Goal: Task Accomplishment & Management: Use online tool/utility

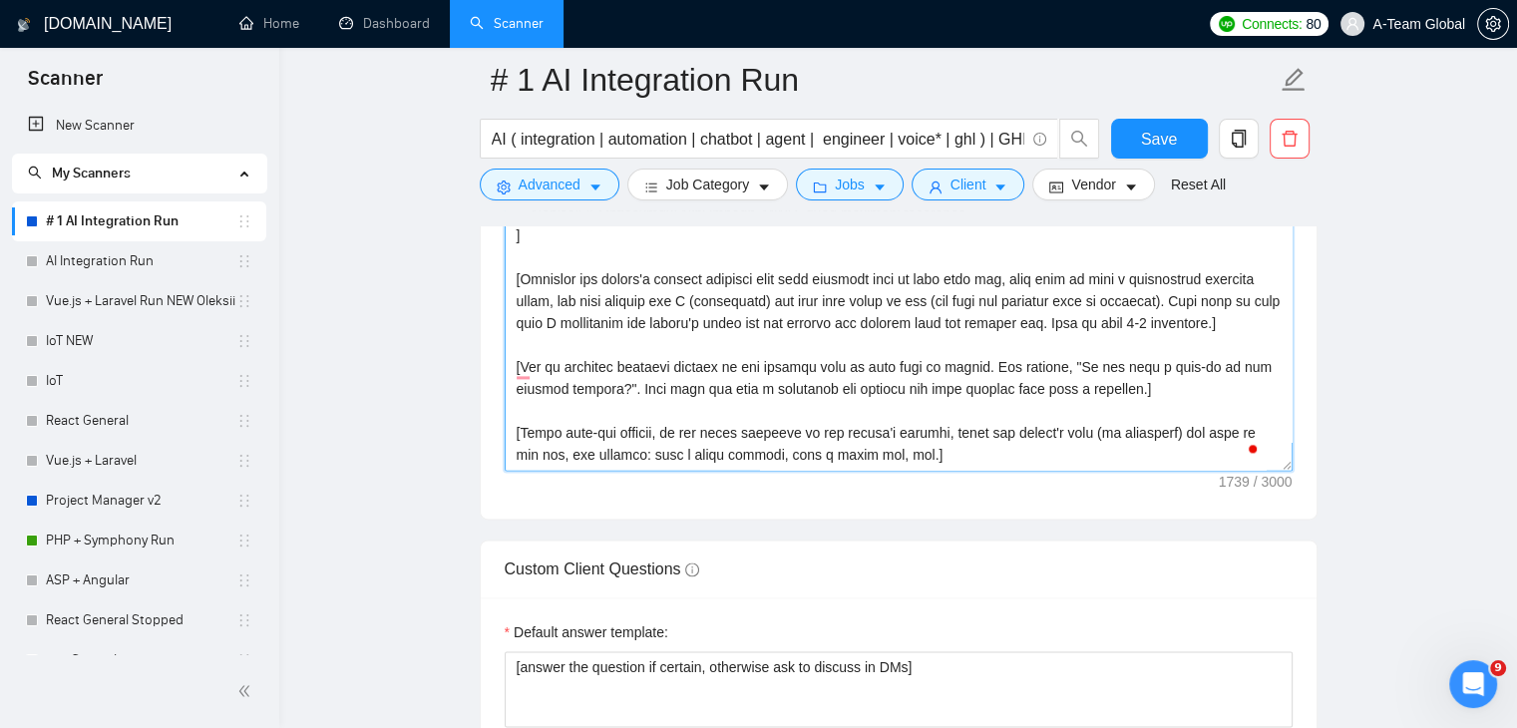
scroll to position [2657, 0]
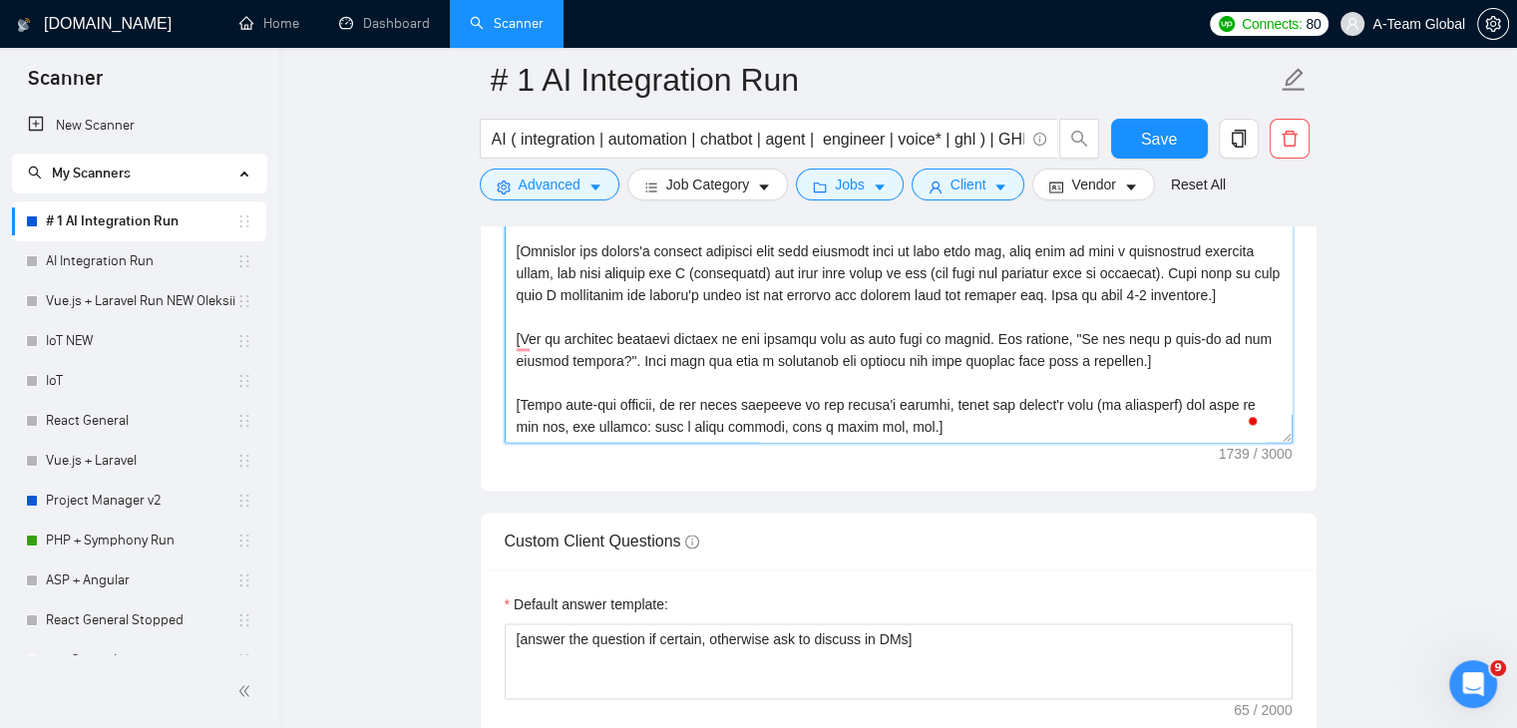
drag, startPoint x: 516, startPoint y: 507, endPoint x: 937, endPoint y: 438, distance: 426.6
click at [937, 438] on textarea "Cover letter template:" at bounding box center [899, 218] width 788 height 449
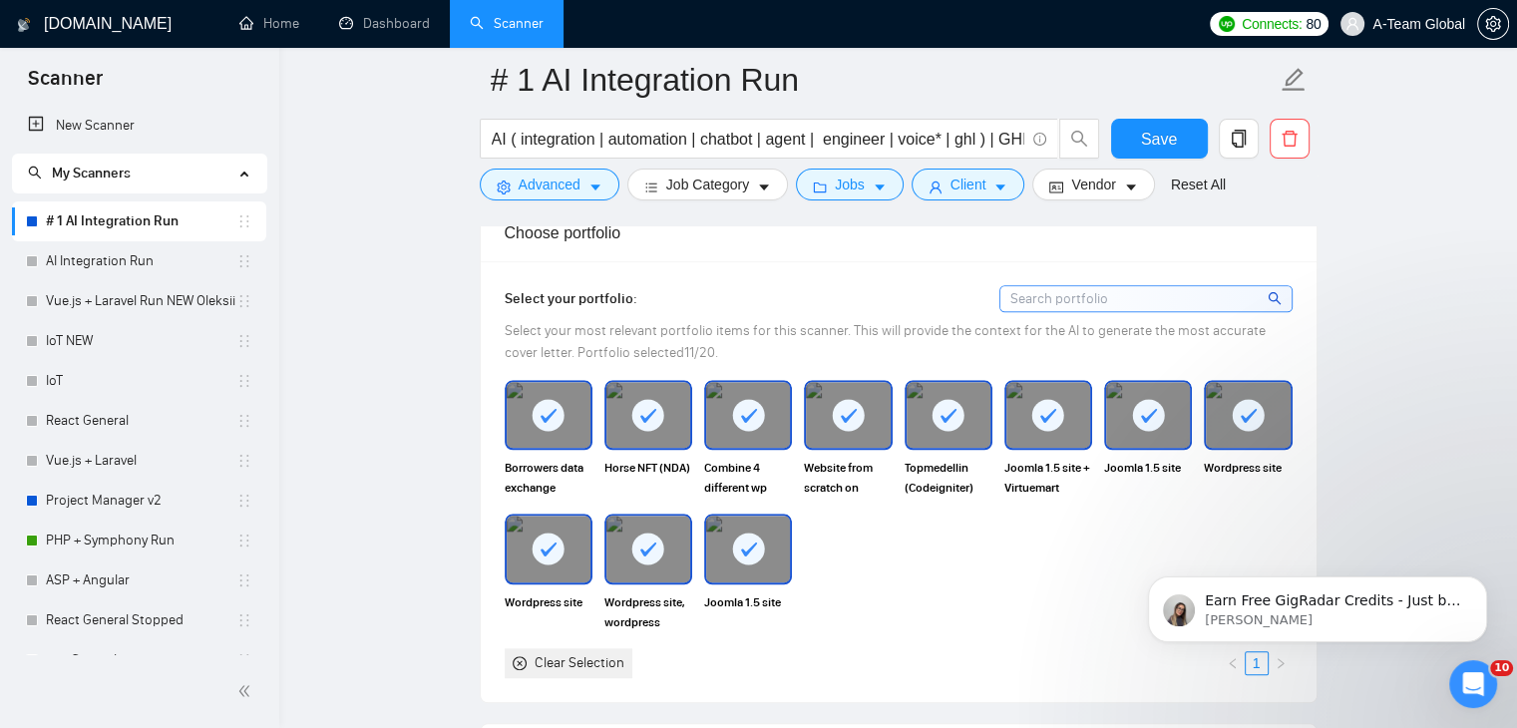
scroll to position [1820, 0]
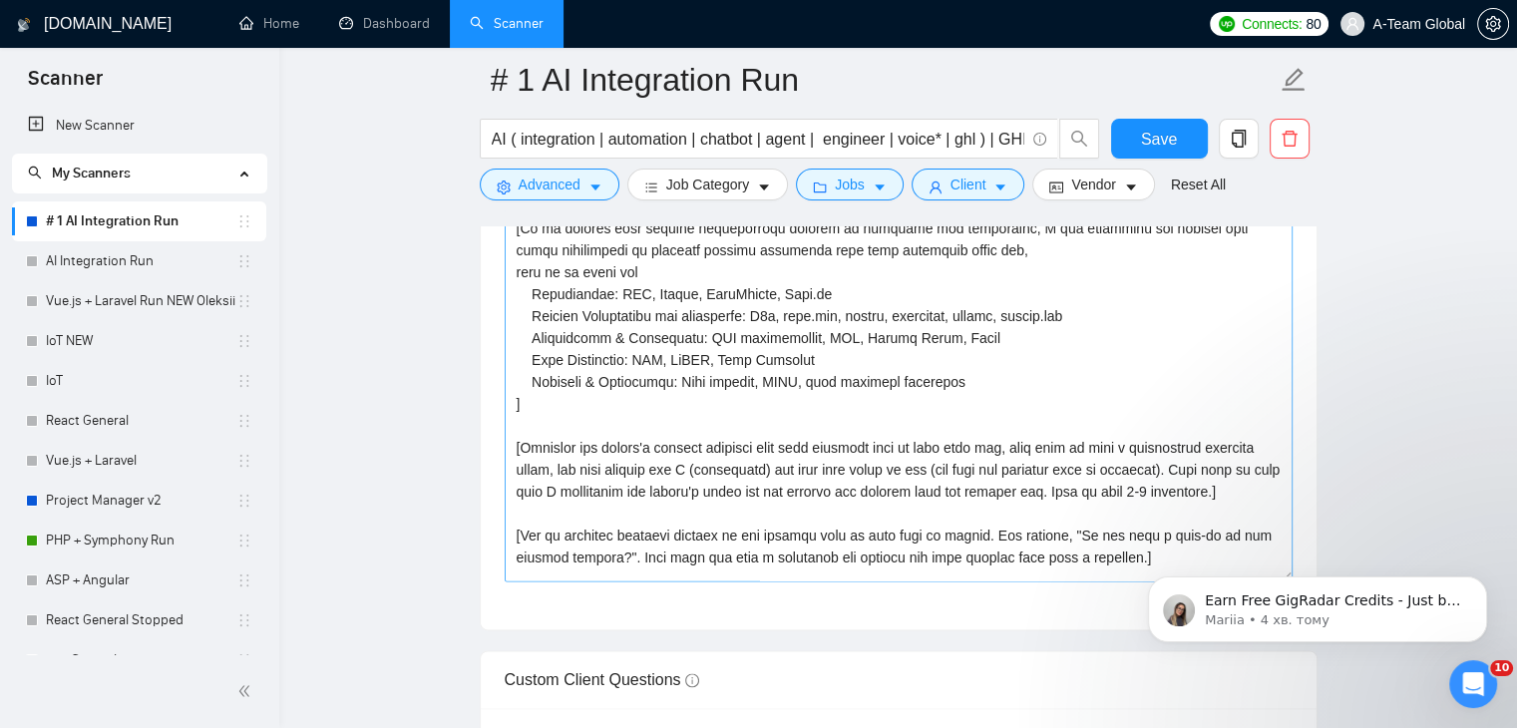
scroll to position [0, 0]
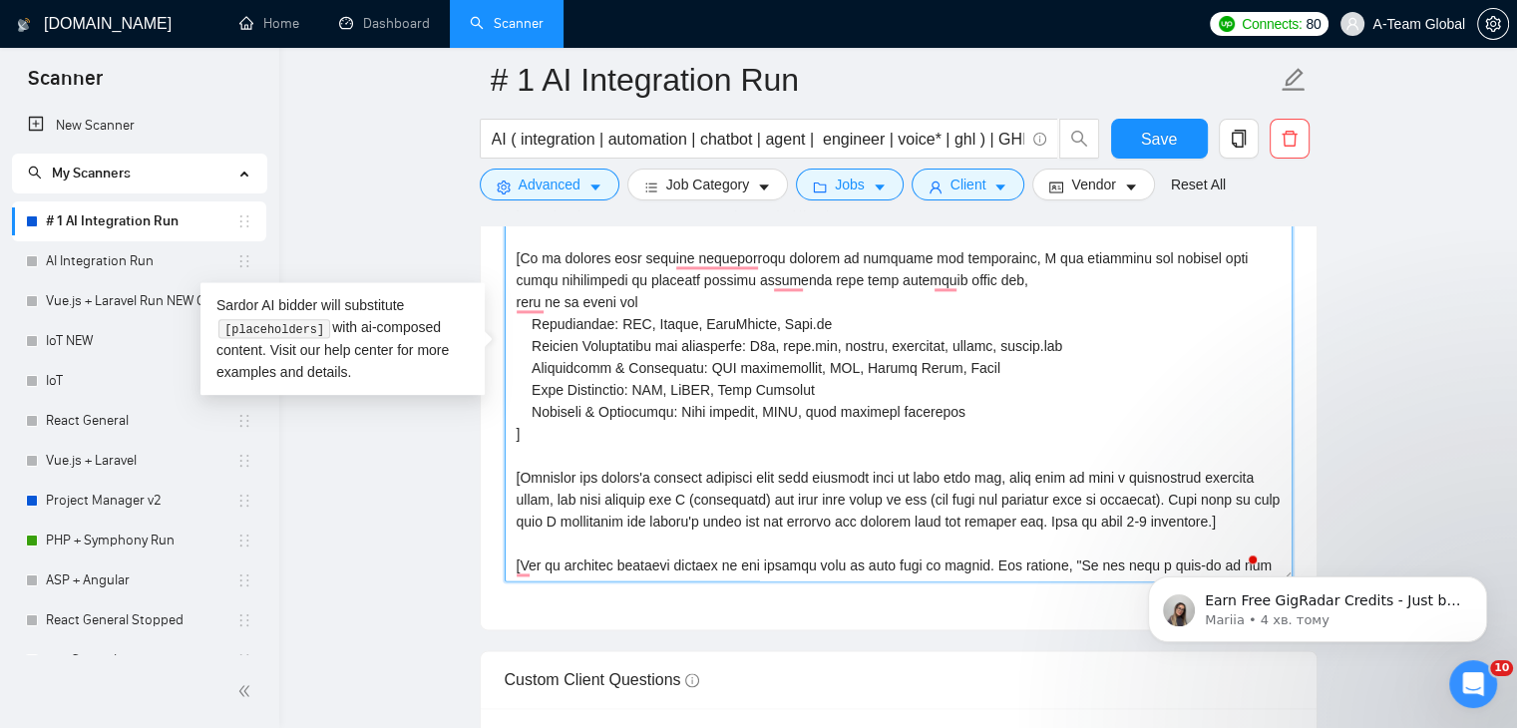
drag, startPoint x: 942, startPoint y: 410, endPoint x: 532, endPoint y: 319, distance: 420.0
click at [532, 319] on textarea "Cover letter template:" at bounding box center [899, 357] width 788 height 449
drag, startPoint x: 533, startPoint y: 323, endPoint x: 822, endPoint y: 317, distance: 289.4
click at [822, 317] on textarea "Cover letter template:" at bounding box center [899, 357] width 788 height 449
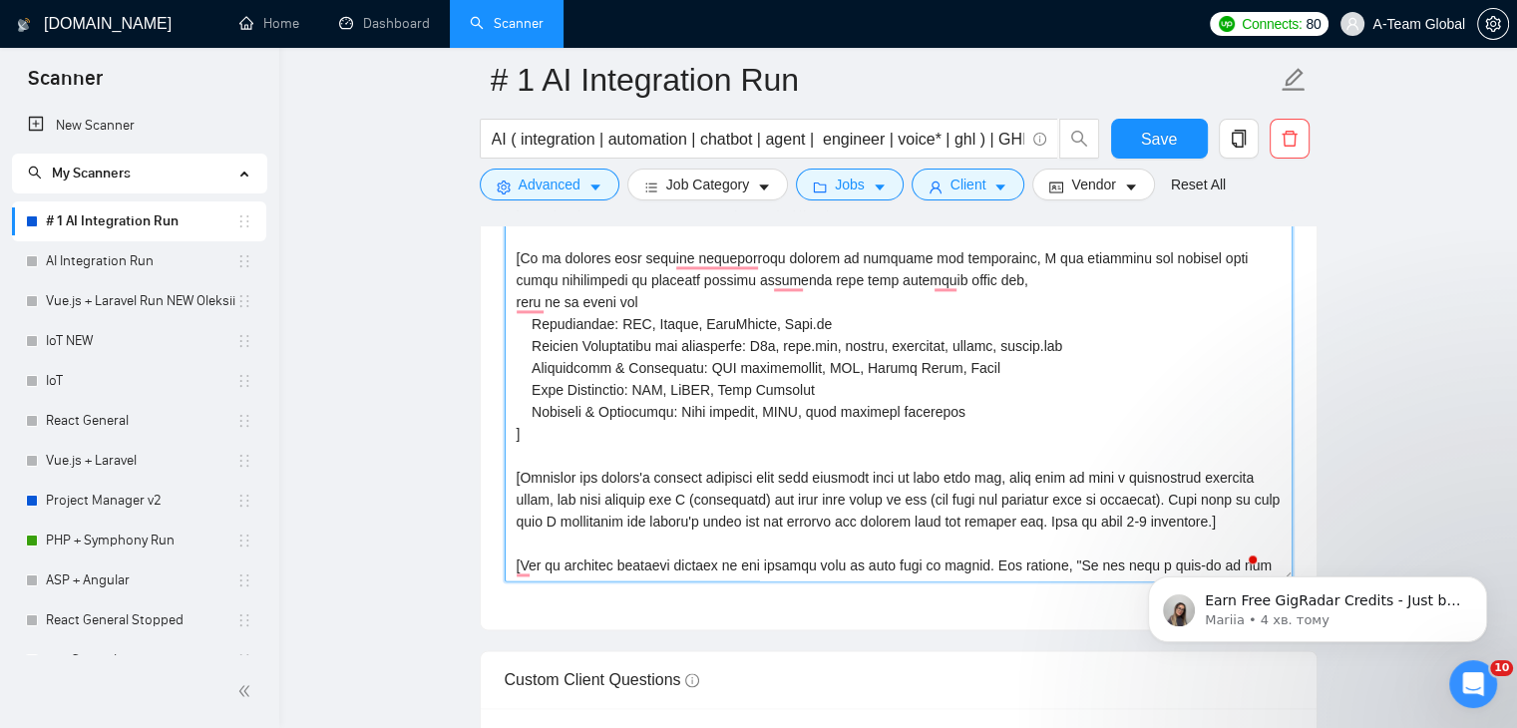
click at [942, 383] on textarea "Cover letter template:" at bounding box center [899, 357] width 788 height 449
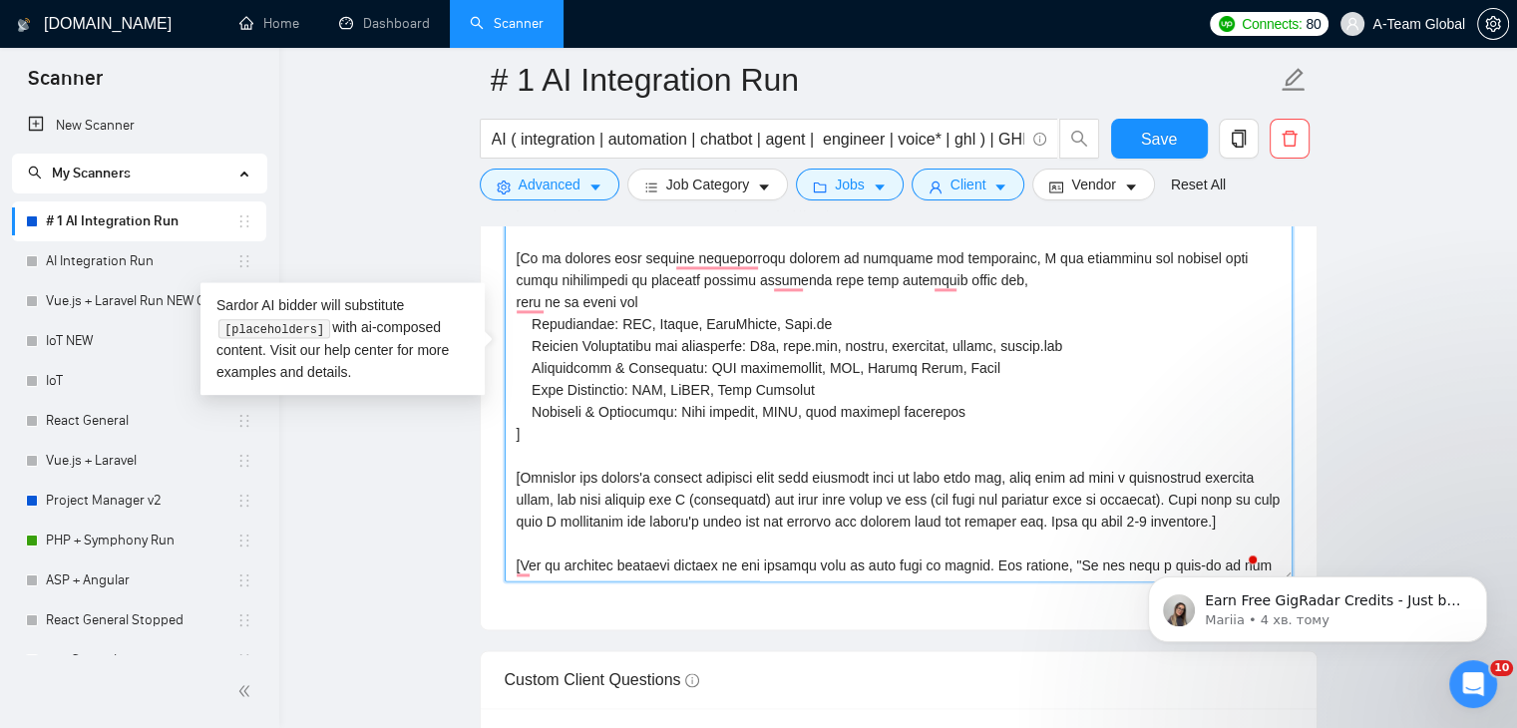
drag, startPoint x: 820, startPoint y: 320, endPoint x: 535, endPoint y: 324, distance: 285.4
click at [535, 324] on textarea "Cover letter template:" at bounding box center [899, 357] width 788 height 449
paste textarea "Core AI & Automation Skill"
click at [1036, 435] on textarea "Cover letter template:" at bounding box center [899, 357] width 788 height 449
click at [751, 321] on textarea "Cover letter template:" at bounding box center [899, 357] width 788 height 449
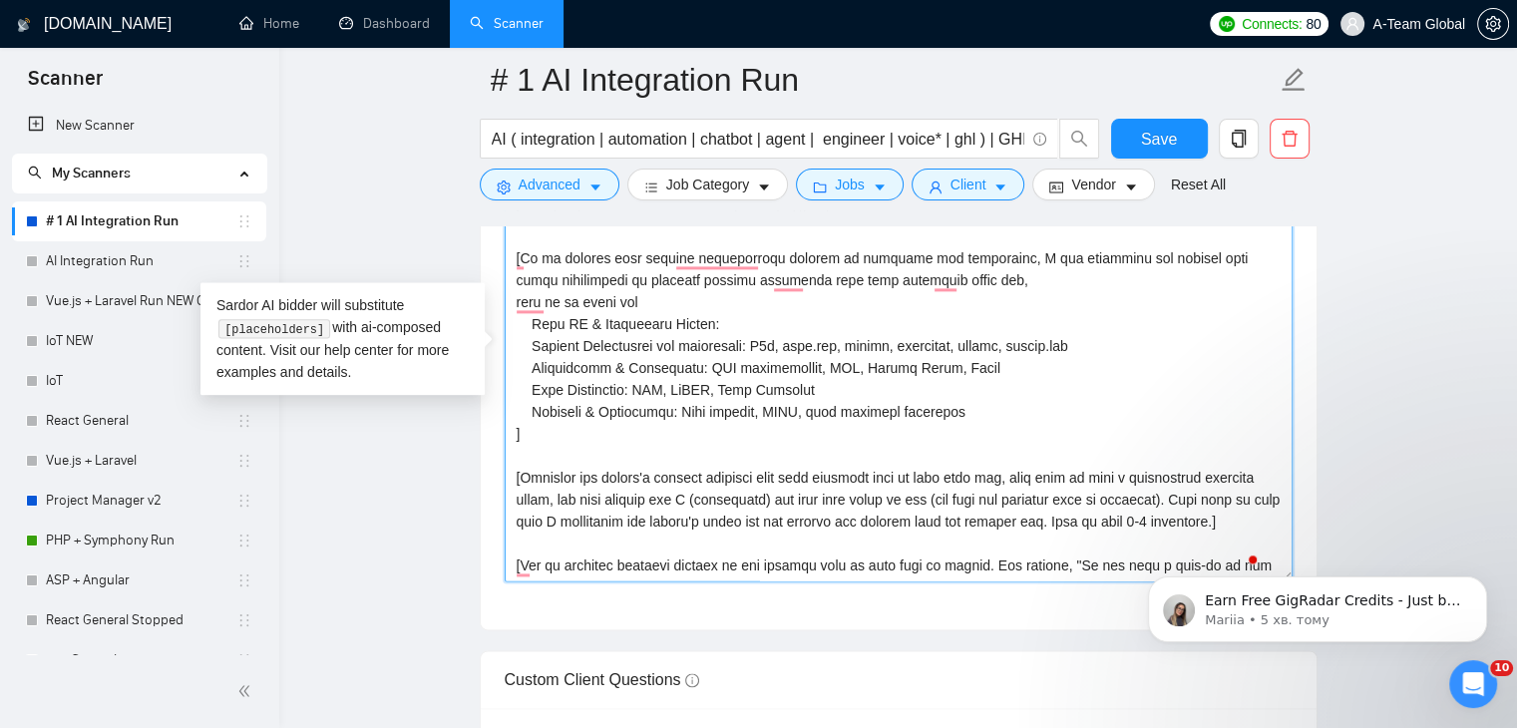
paste textarea "AI Agents Development: Voice AI (inbound/outbound), ChatGPT-based assistants, L…"
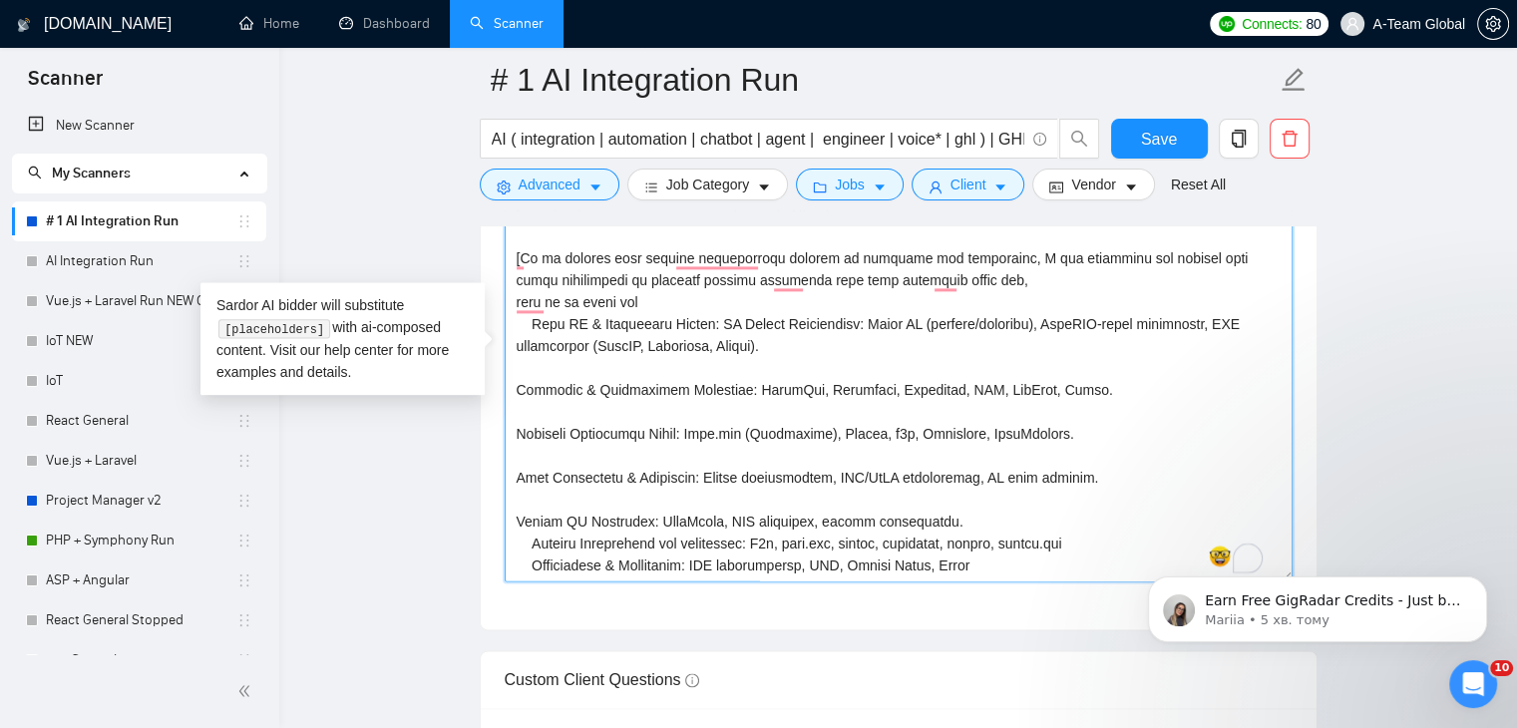
click at [538, 371] on textarea "Cover letter template:" at bounding box center [899, 357] width 788 height 449
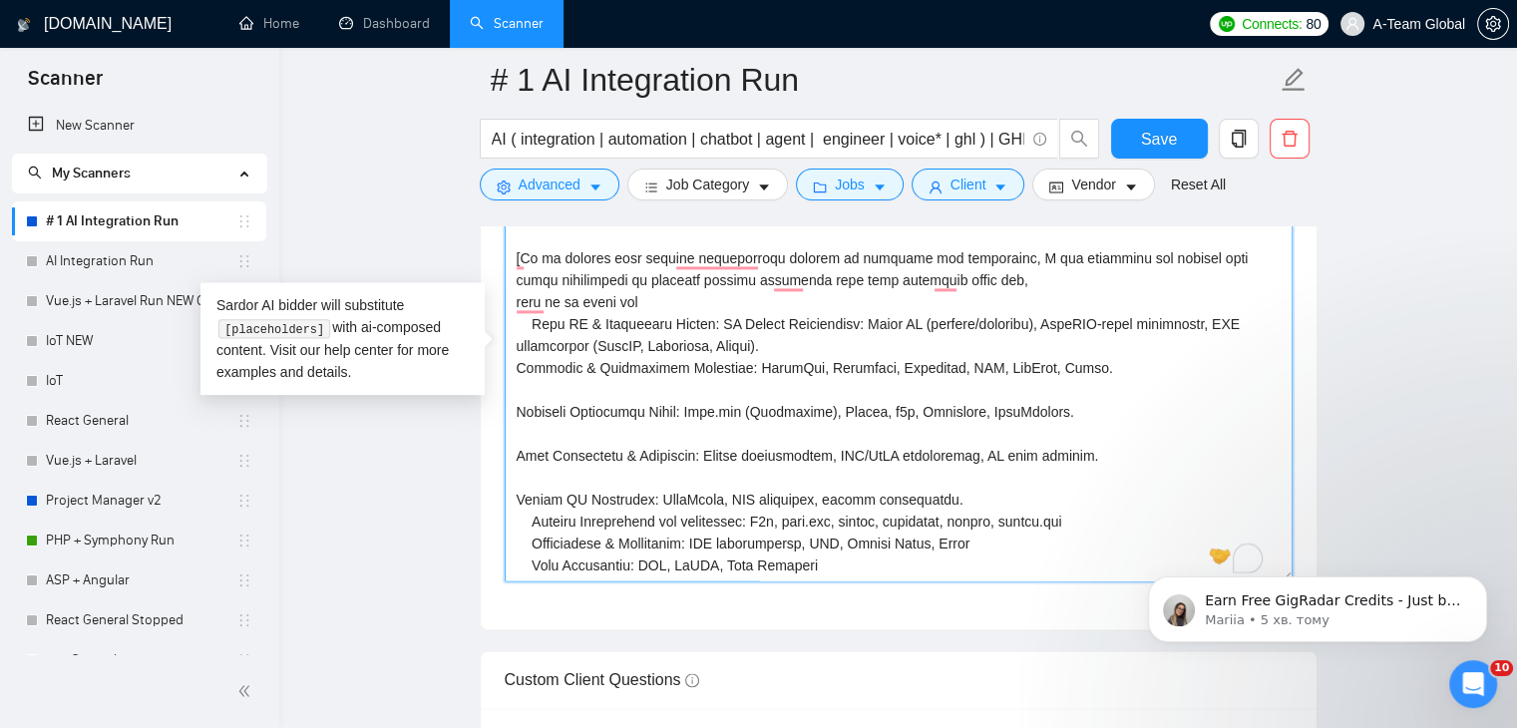
click at [538, 384] on textarea "Cover letter template:" at bounding box center [899, 357] width 788 height 449
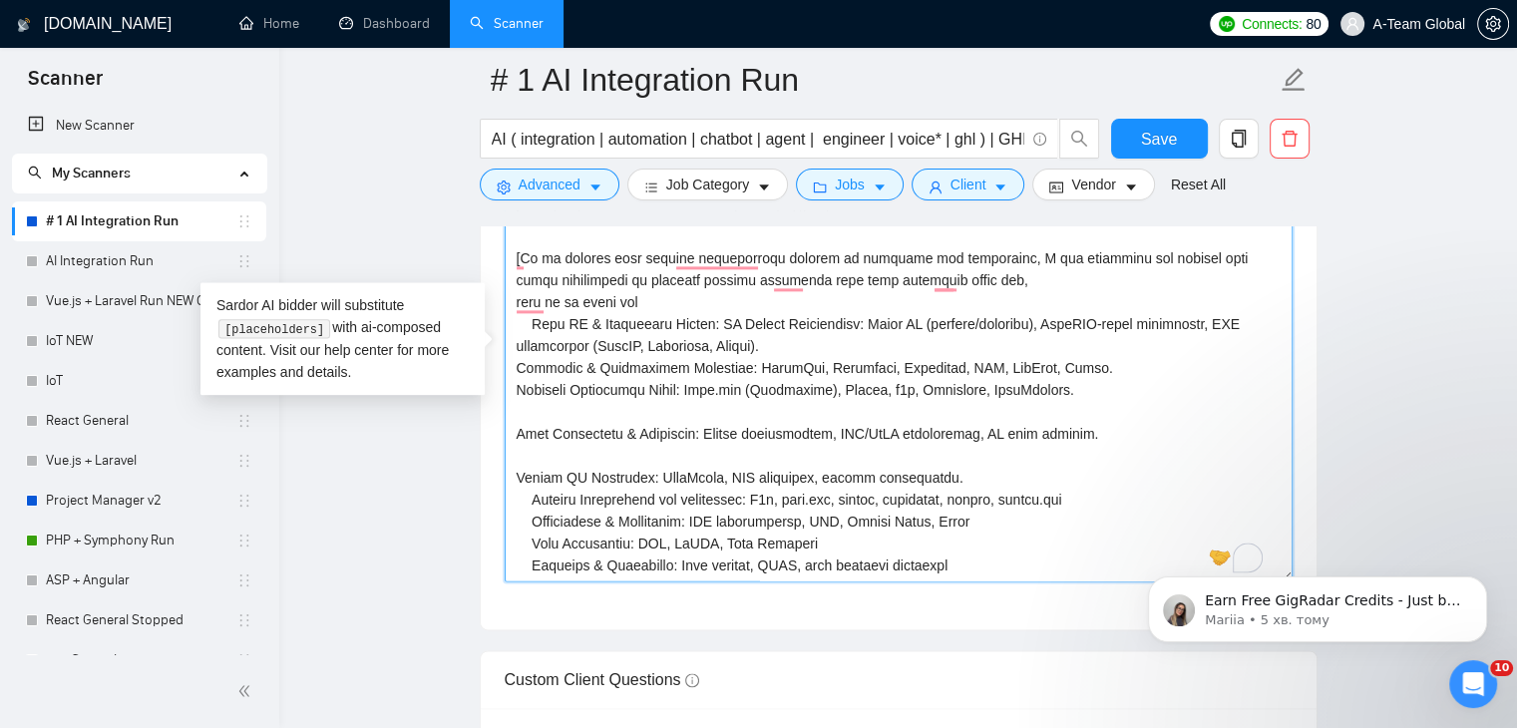
click at [545, 404] on textarea "Cover letter template:" at bounding box center [899, 357] width 788 height 449
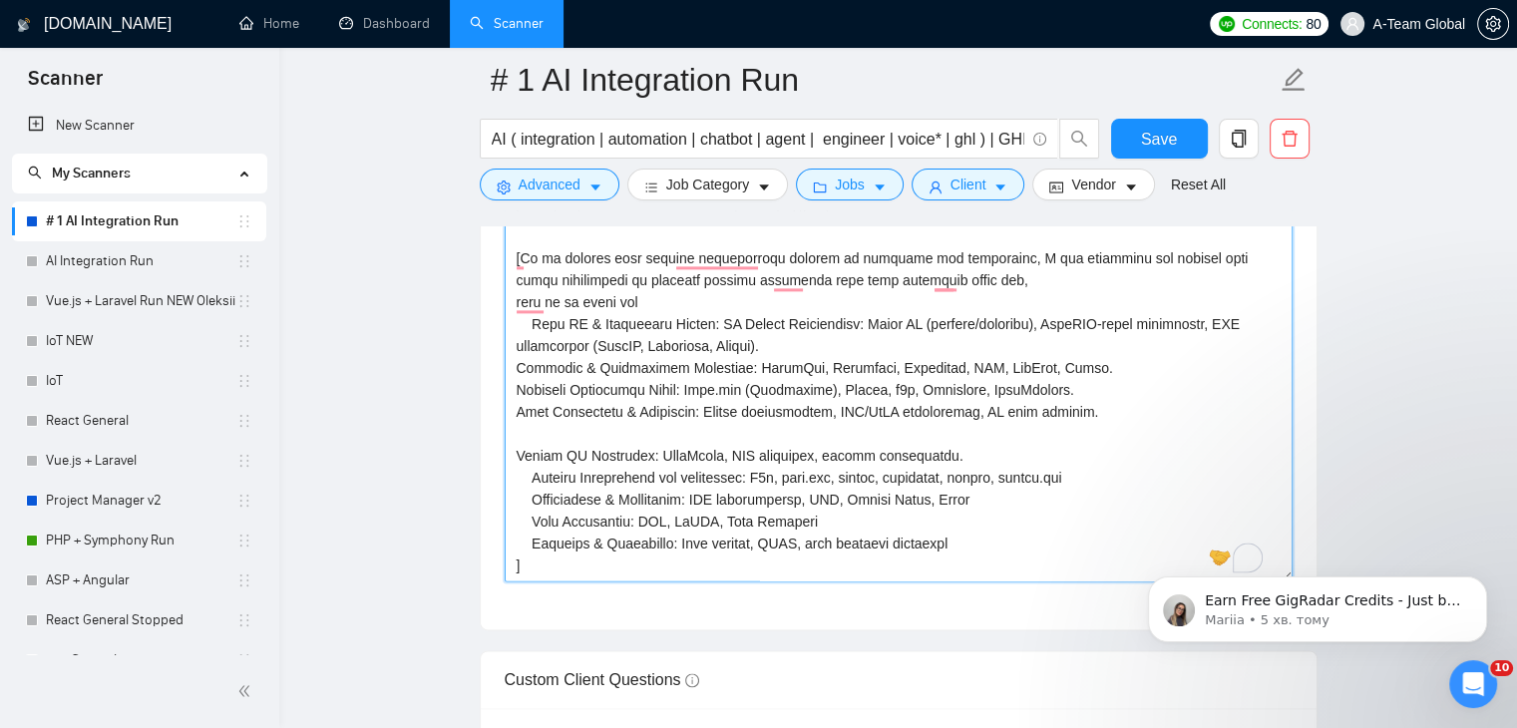
click at [1060, 460] on textarea "Cover letter template:" at bounding box center [899, 357] width 788 height 449
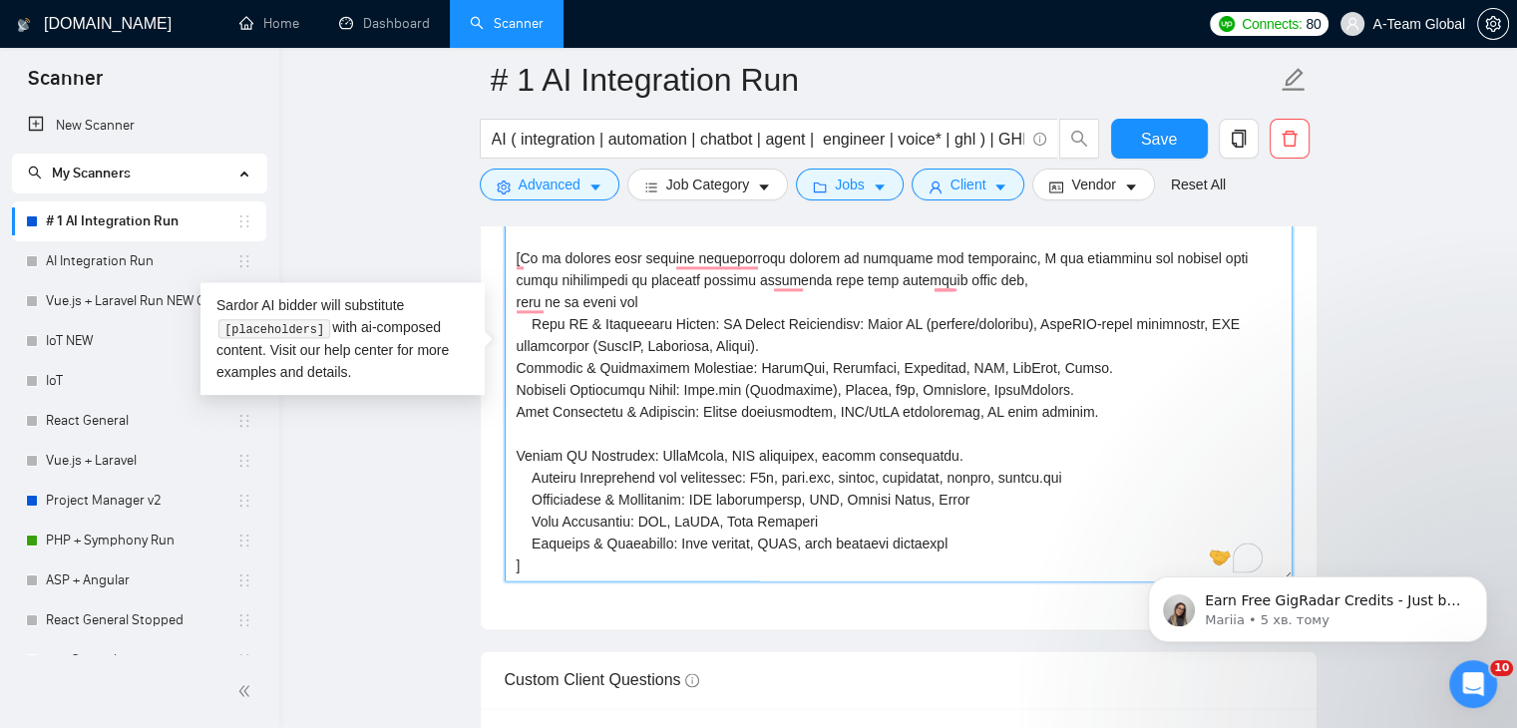
click at [811, 345] on textarea "Cover letter template:" at bounding box center [899, 357] width 788 height 449
click at [1110, 361] on textarea "Cover letter template:" at bounding box center [899, 357] width 788 height 449
click at [1074, 383] on textarea "Cover letter template:" at bounding box center [899, 357] width 788 height 449
click at [1057, 412] on textarea "Cover letter template:" at bounding box center [899, 357] width 788 height 449
click at [595, 431] on textarea "Cover letter template:" at bounding box center [899, 357] width 788 height 449
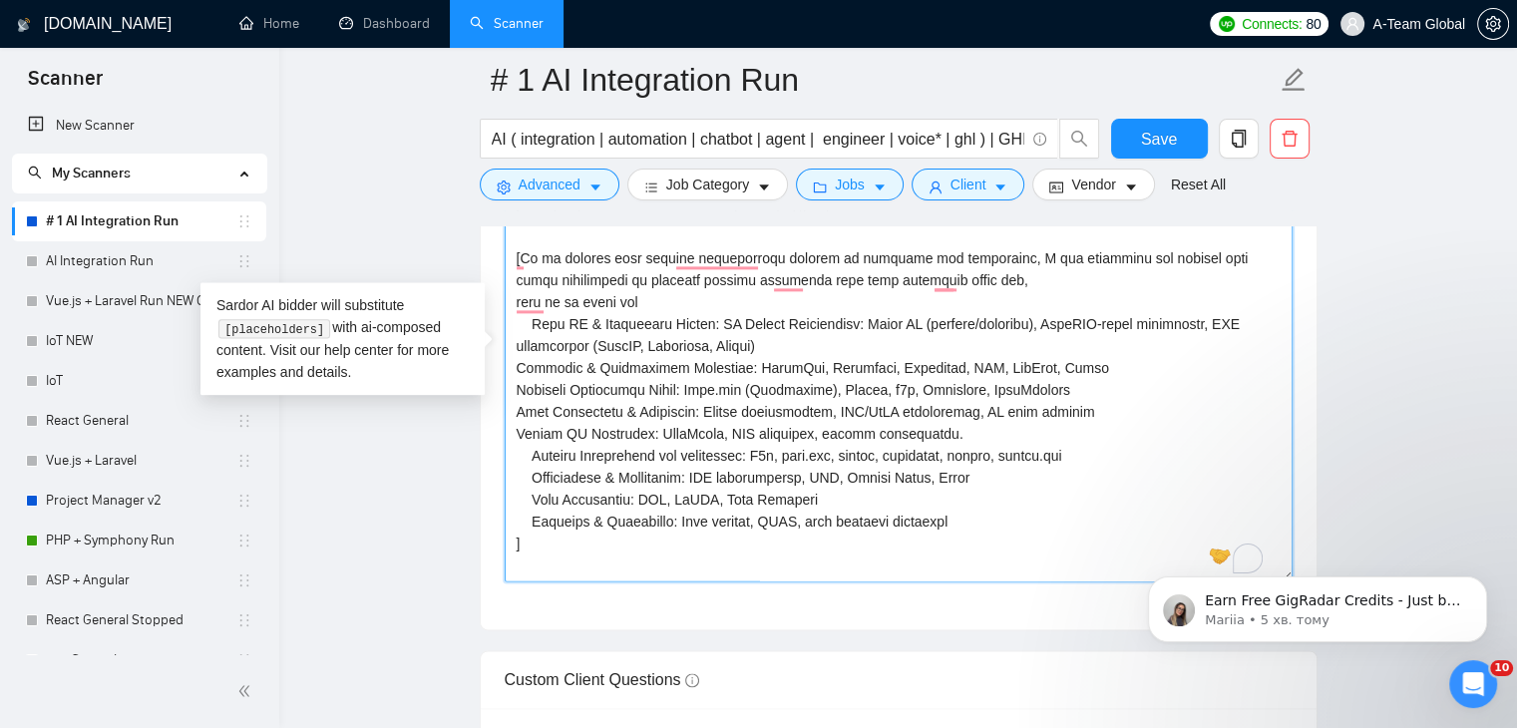
click at [962, 432] on textarea "Cover letter template:" at bounding box center [899, 357] width 788 height 449
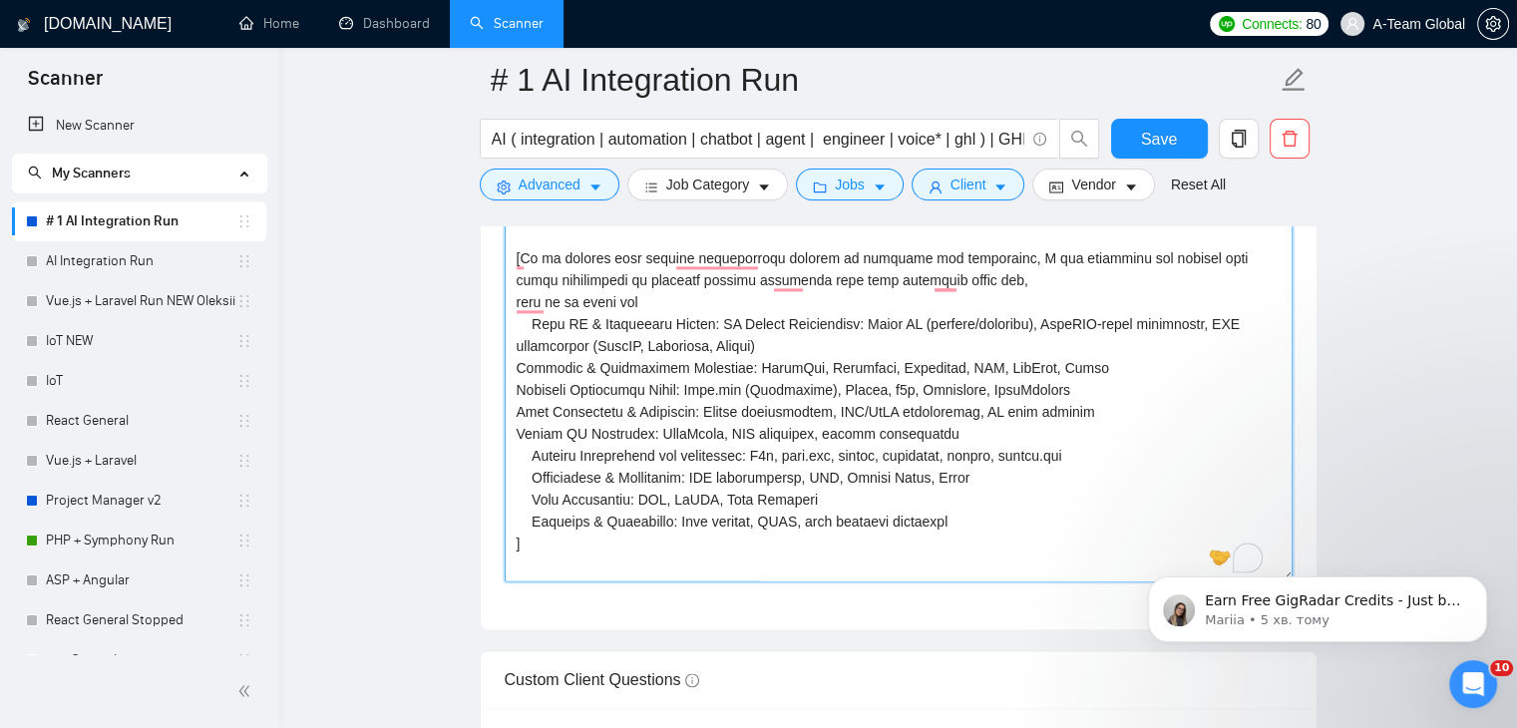
click at [966, 480] on textarea "Cover letter template:" at bounding box center [899, 357] width 788 height 449
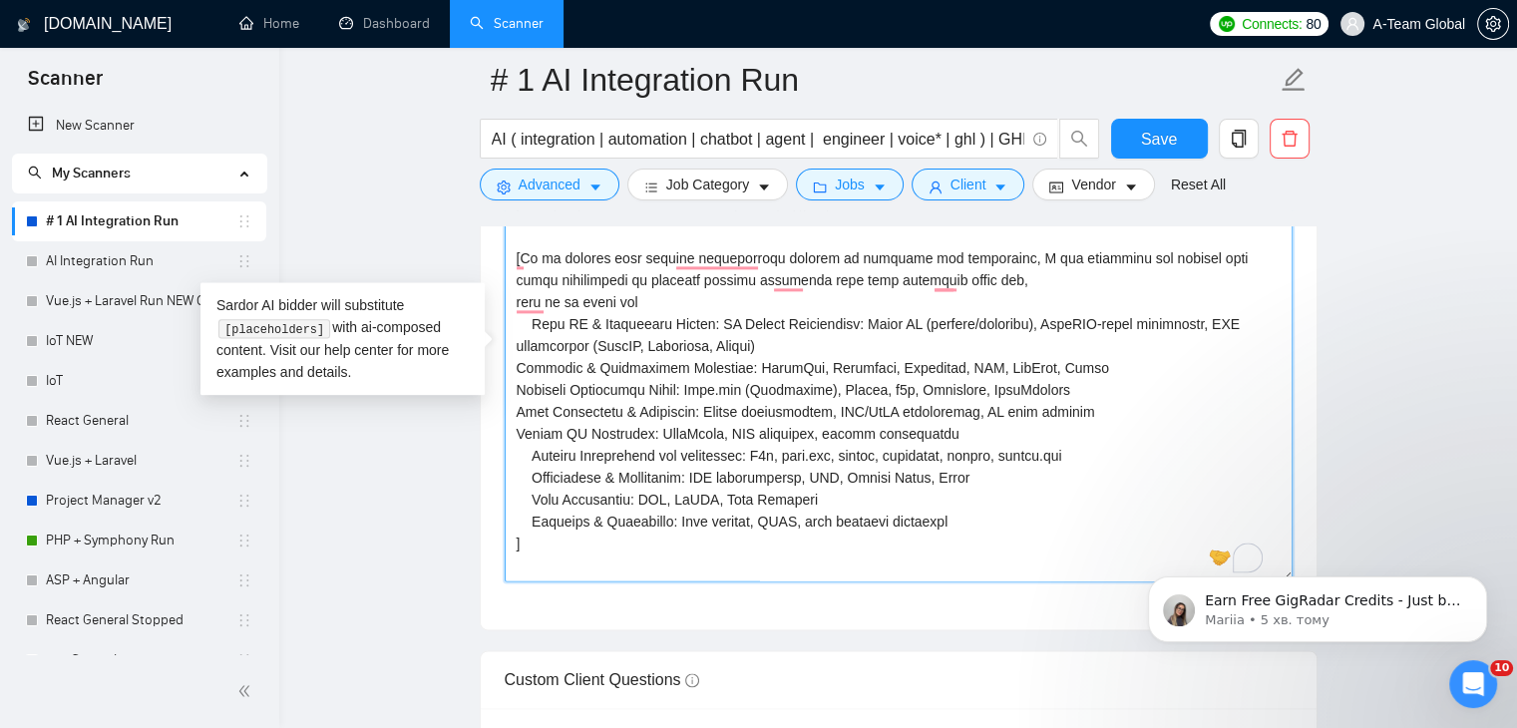
drag, startPoint x: 928, startPoint y: 519, endPoint x: 533, endPoint y: 460, distance: 399.4
click at [533, 460] on textarea "Cover letter template:" at bounding box center [899, 357] width 788 height 449
drag, startPoint x: 533, startPoint y: 460, endPoint x: 515, endPoint y: 486, distance: 31.5
click at [515, 486] on textarea "Cover letter template:" at bounding box center [899, 357] width 788 height 449
click at [552, 449] on textarea "Cover letter template:" at bounding box center [899, 357] width 788 height 449
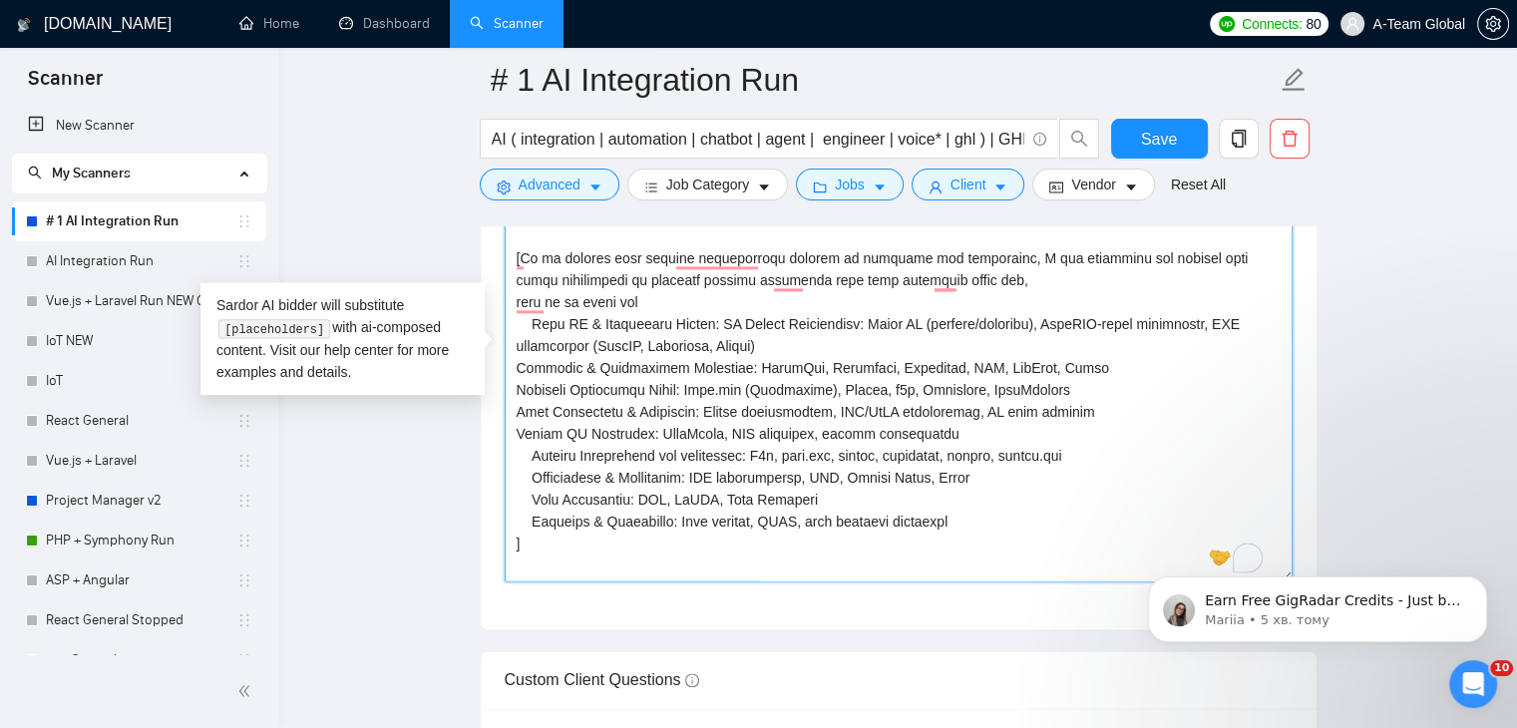
drag, startPoint x: 533, startPoint y: 452, endPoint x: 1120, endPoint y: 452, distance: 587.6
click at [1120, 452] on textarea "Cover letter template:" at bounding box center [899, 357] width 788 height 449
paste textarea "RM & ERP Integrations CRM Systems: HubSpot, GoHighLevel, Salesforce, Zoho, Deal…"
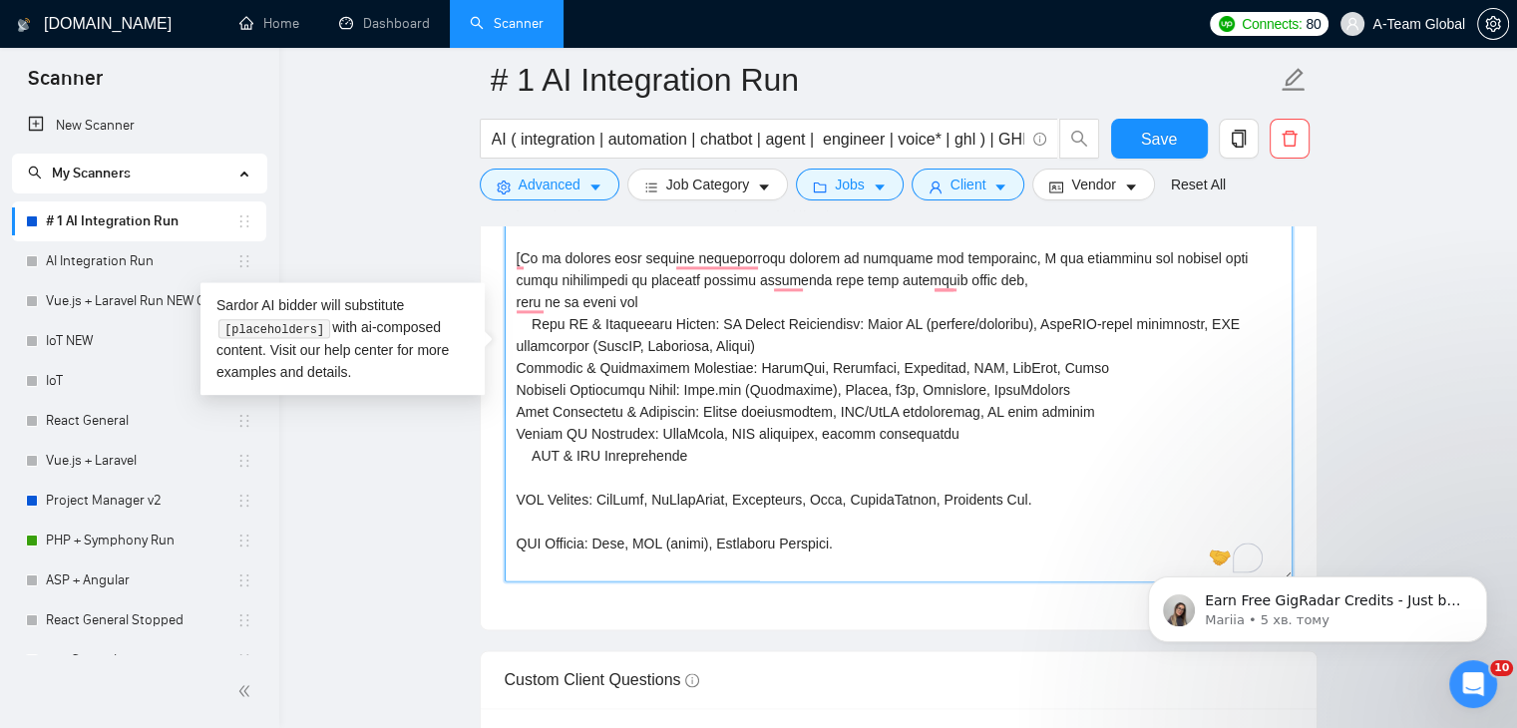
scroll to position [60, 0]
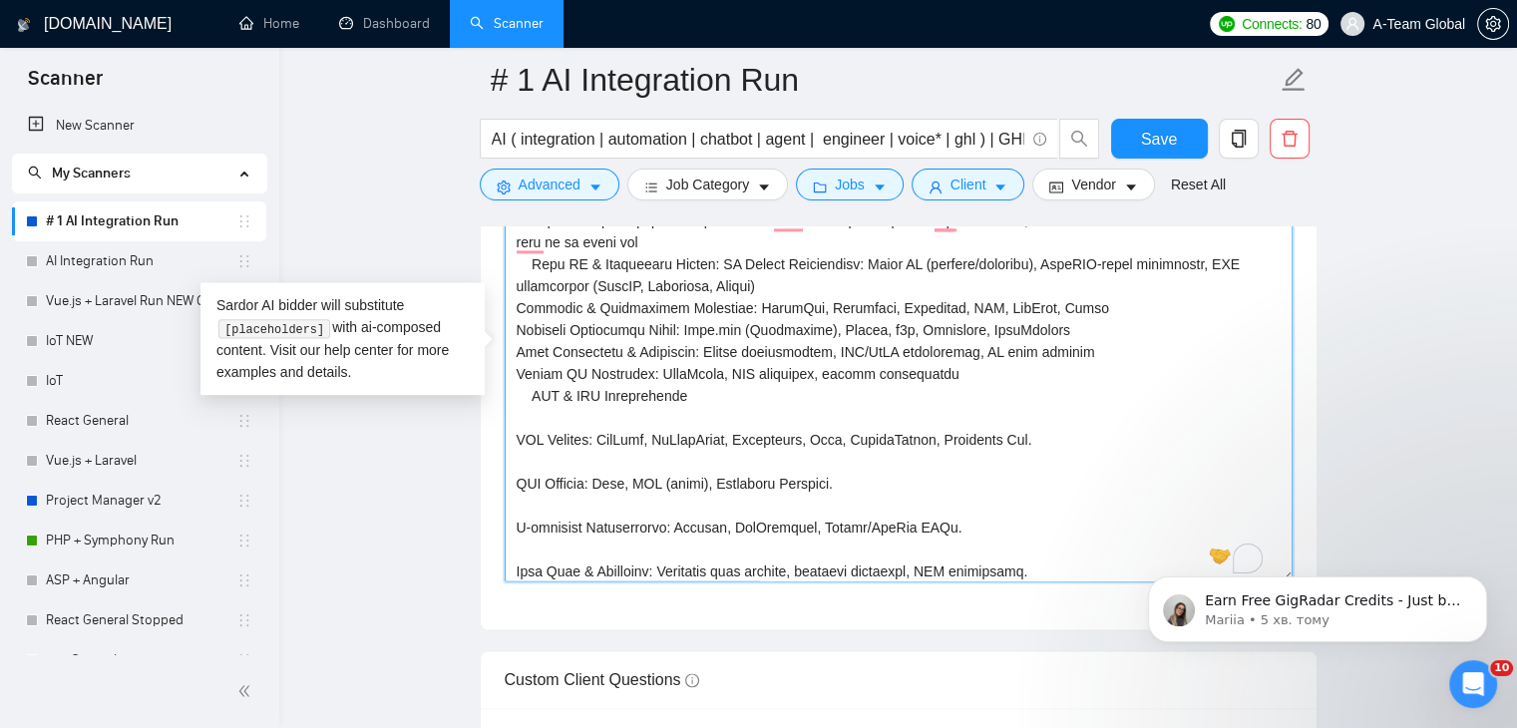
click at [686, 398] on textarea "Cover letter template:" at bounding box center [899, 357] width 788 height 449
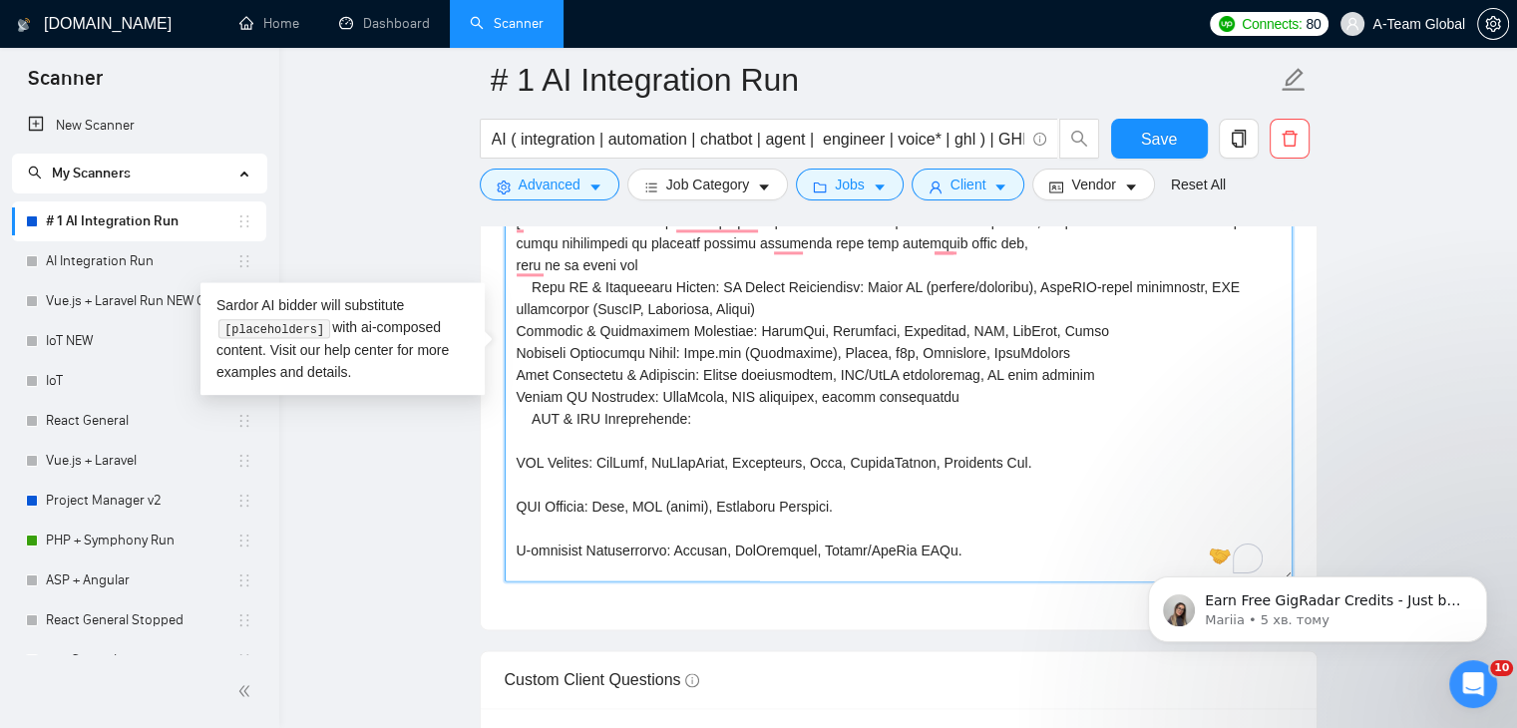
scroll to position [0, 0]
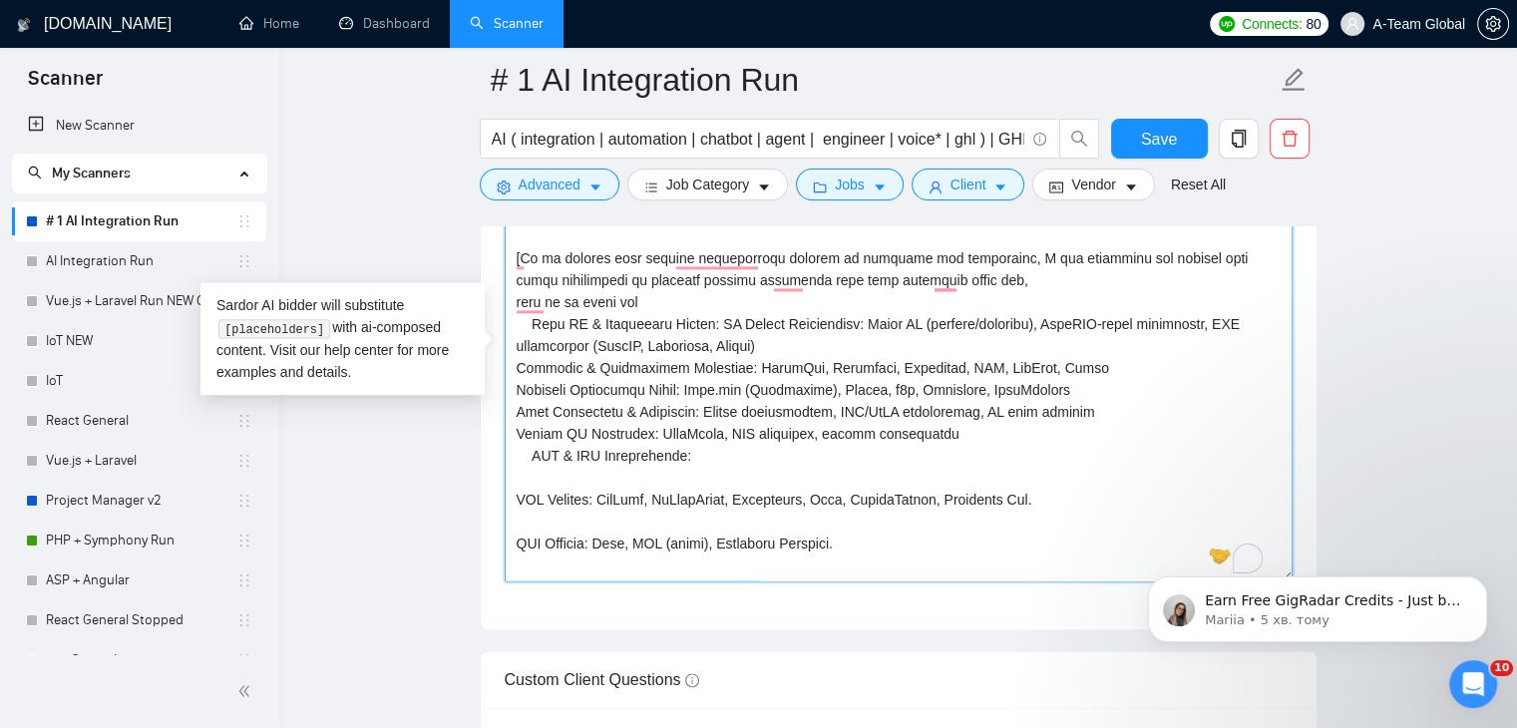
click at [511, 499] on textarea "Cover letter template:" at bounding box center [899, 357] width 788 height 449
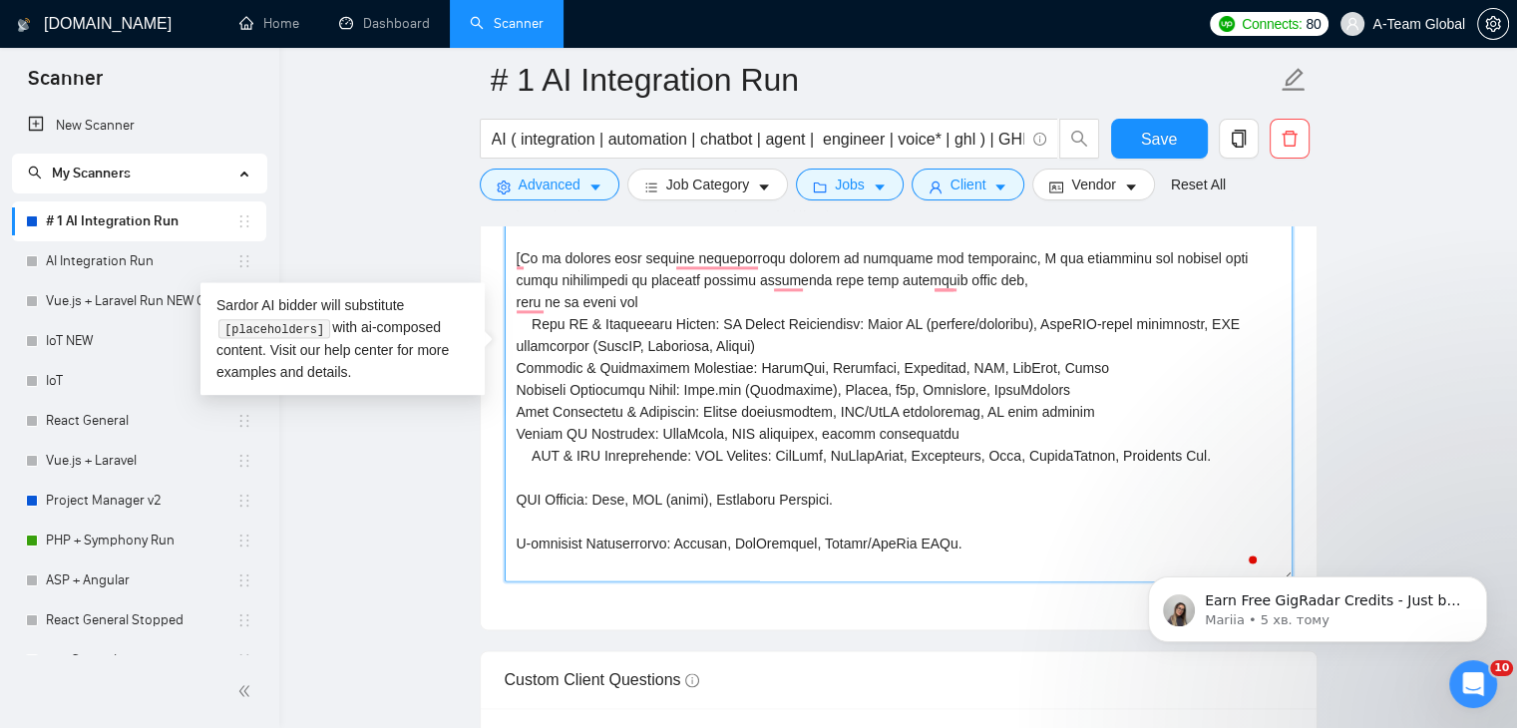
click at [520, 505] on textarea "Cover letter template:" at bounding box center [899, 357] width 788 height 449
click at [519, 504] on textarea "Cover letter template:" at bounding box center [899, 357] width 788 height 449
click at [515, 499] on textarea "Cover letter template:" at bounding box center [899, 357] width 788 height 449
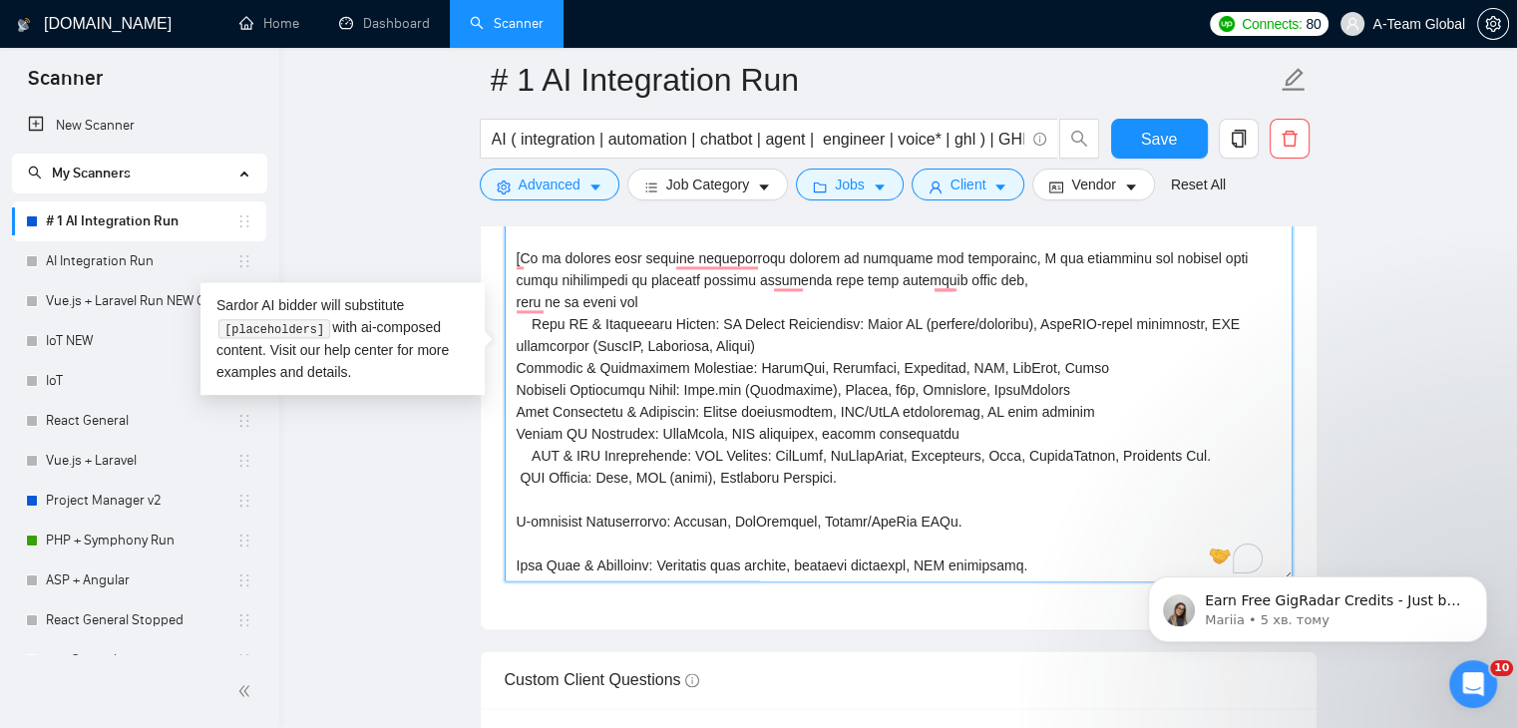
click at [515, 368] on textarea "Cover letter template:" at bounding box center [899, 357] width 788 height 449
click at [515, 389] on textarea "Cover letter template:" at bounding box center [899, 357] width 788 height 449
click at [512, 405] on textarea "Cover letter template:" at bounding box center [899, 357] width 788 height 449
click at [517, 430] on textarea "Cover letter template:" at bounding box center [899, 357] width 788 height 449
click at [519, 476] on textarea "Cover letter template:" at bounding box center [899, 357] width 788 height 449
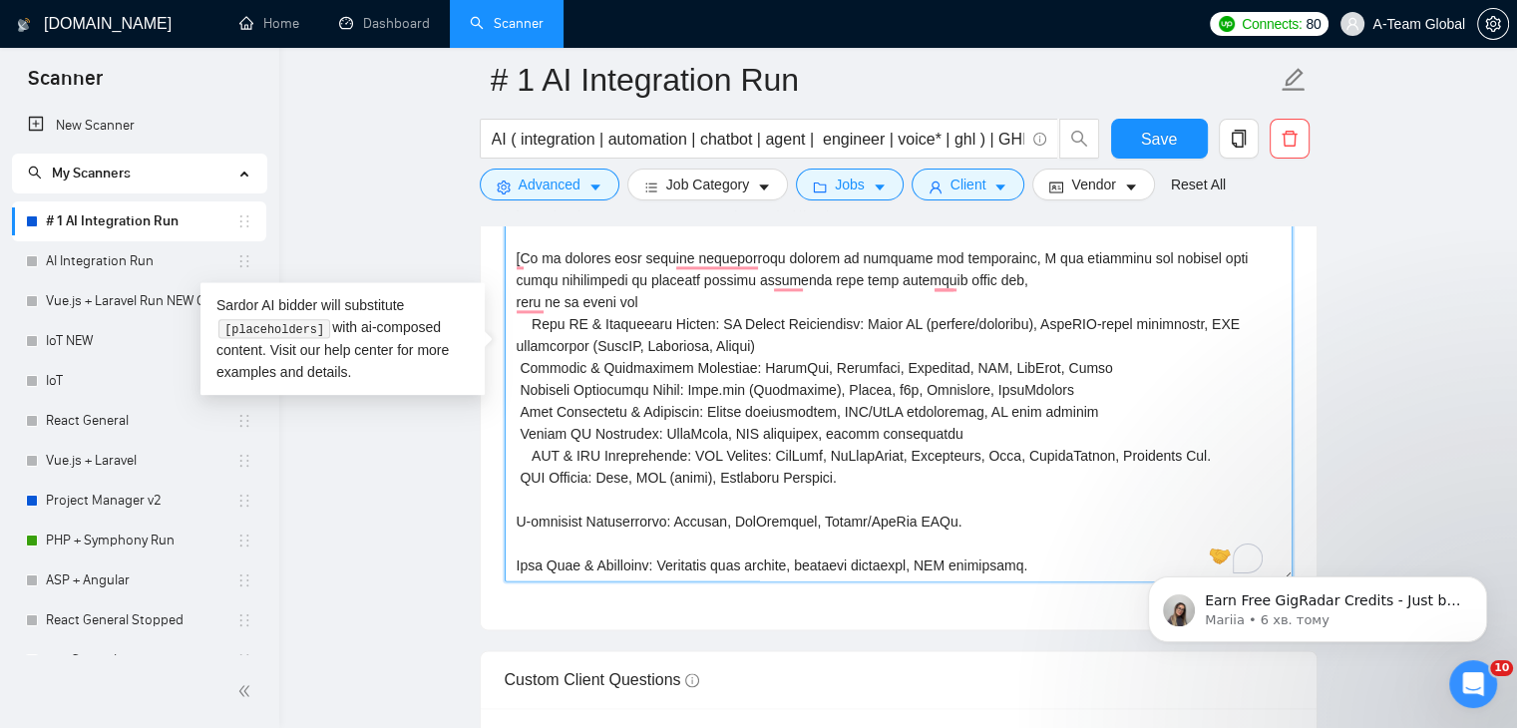
click at [517, 520] on textarea "Cover letter template:" at bounding box center [899, 357] width 788 height 449
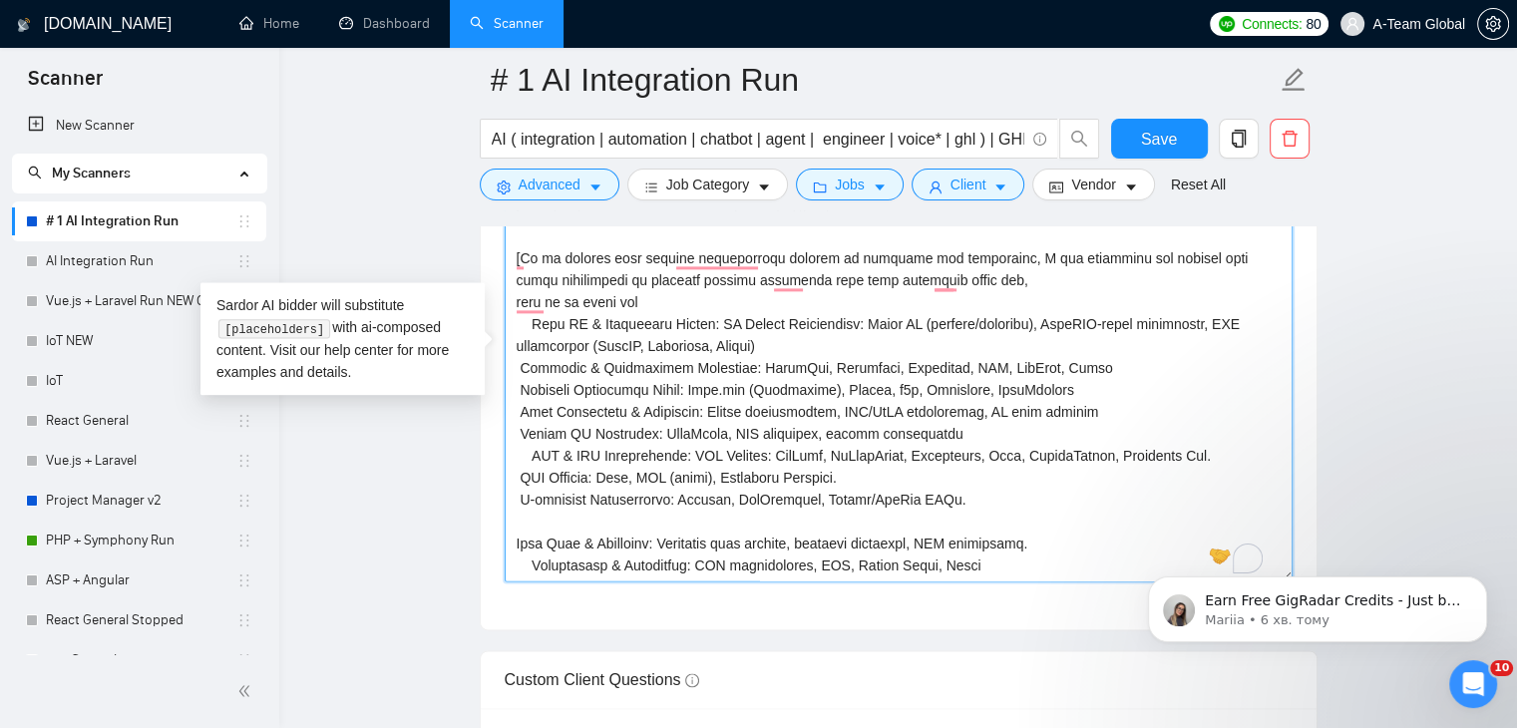
click at [520, 538] on textarea "Cover letter template:" at bounding box center [899, 357] width 788 height 449
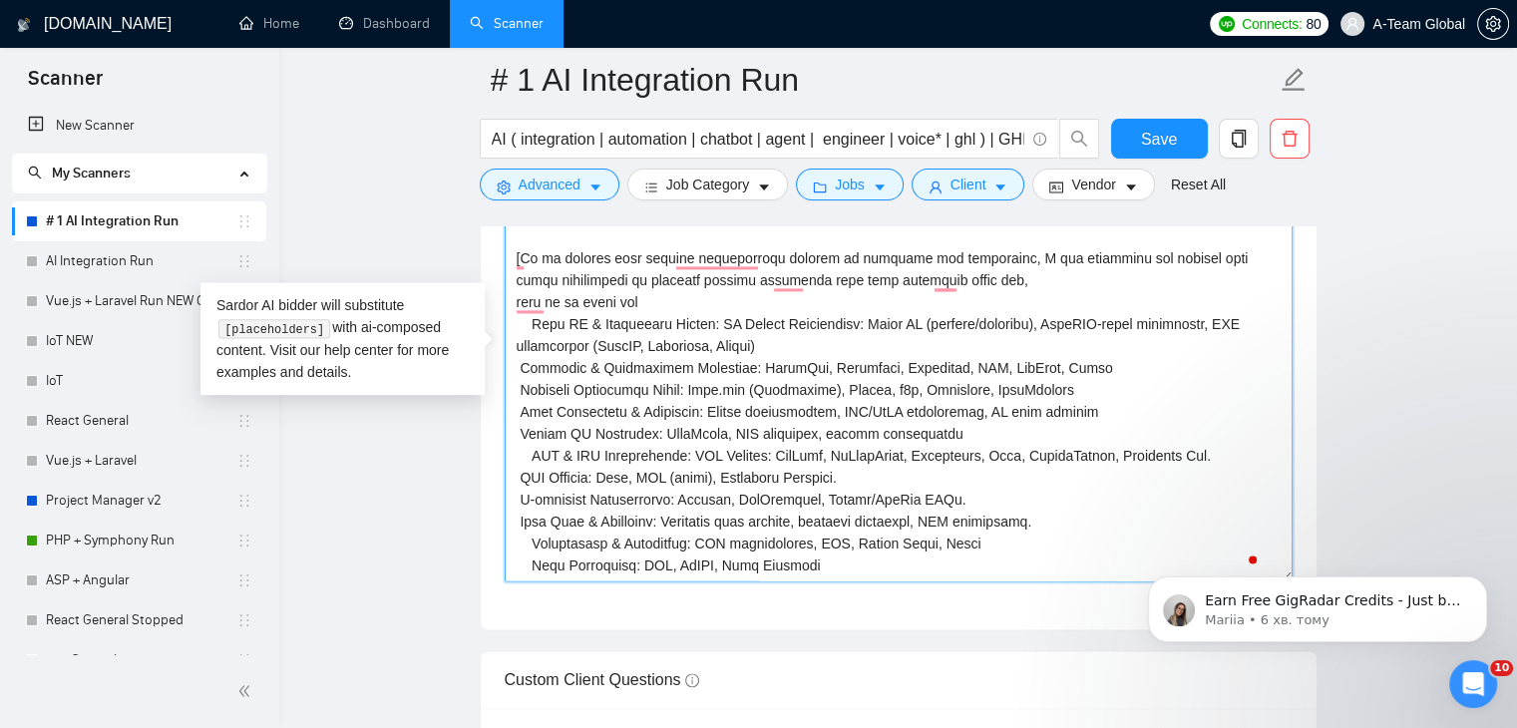
click at [531, 542] on textarea "Cover letter template:" at bounding box center [899, 357] width 788 height 449
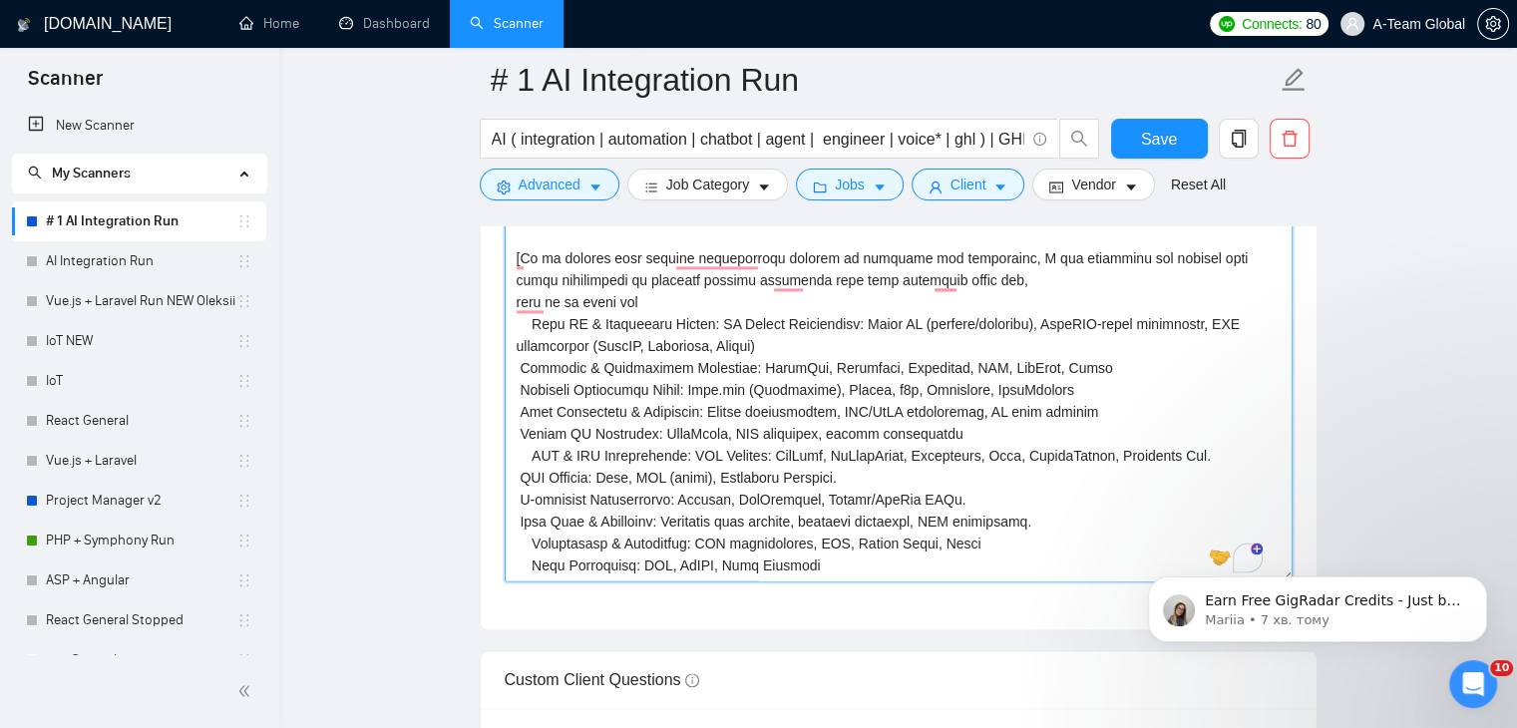
click at [988, 470] on textarea "Cover letter template:" at bounding box center [899, 357] width 788 height 449
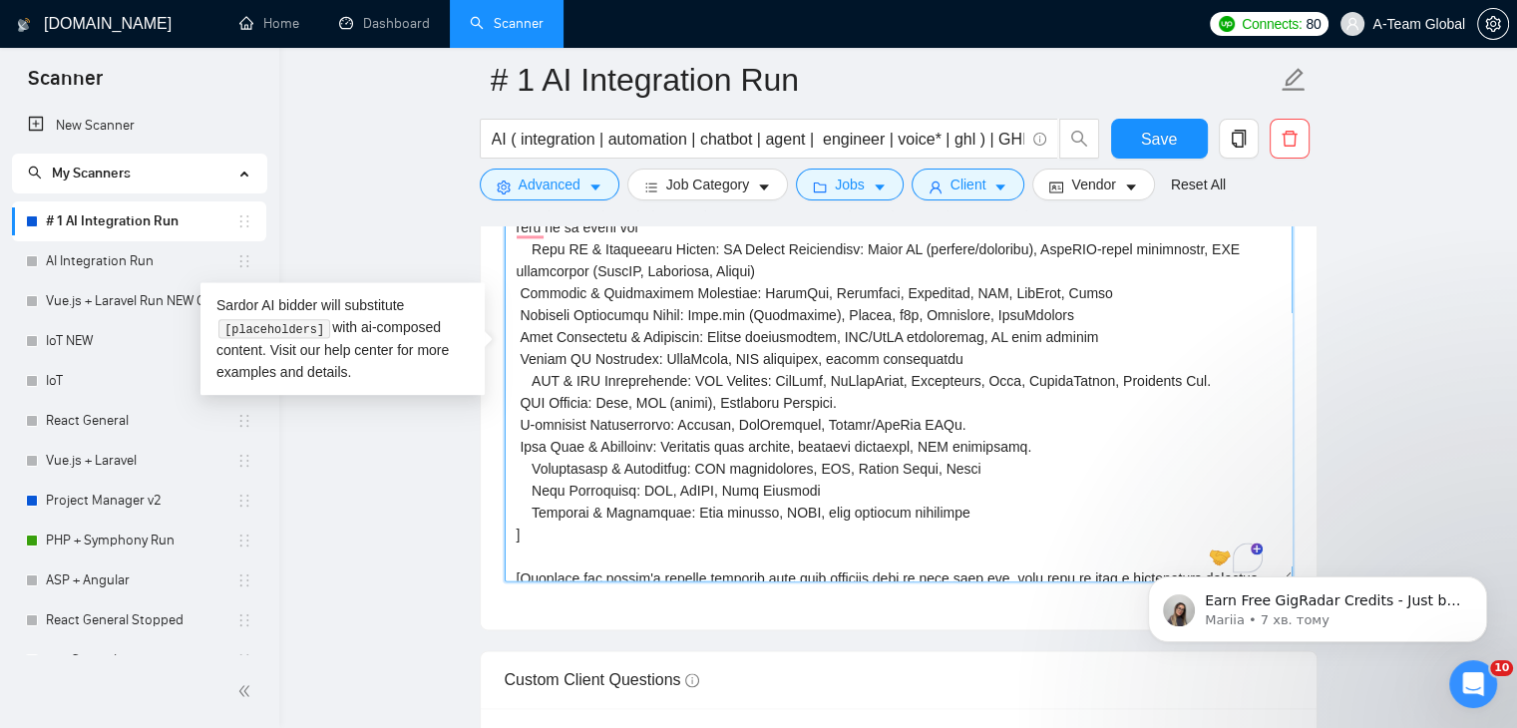
scroll to position [100, 0]
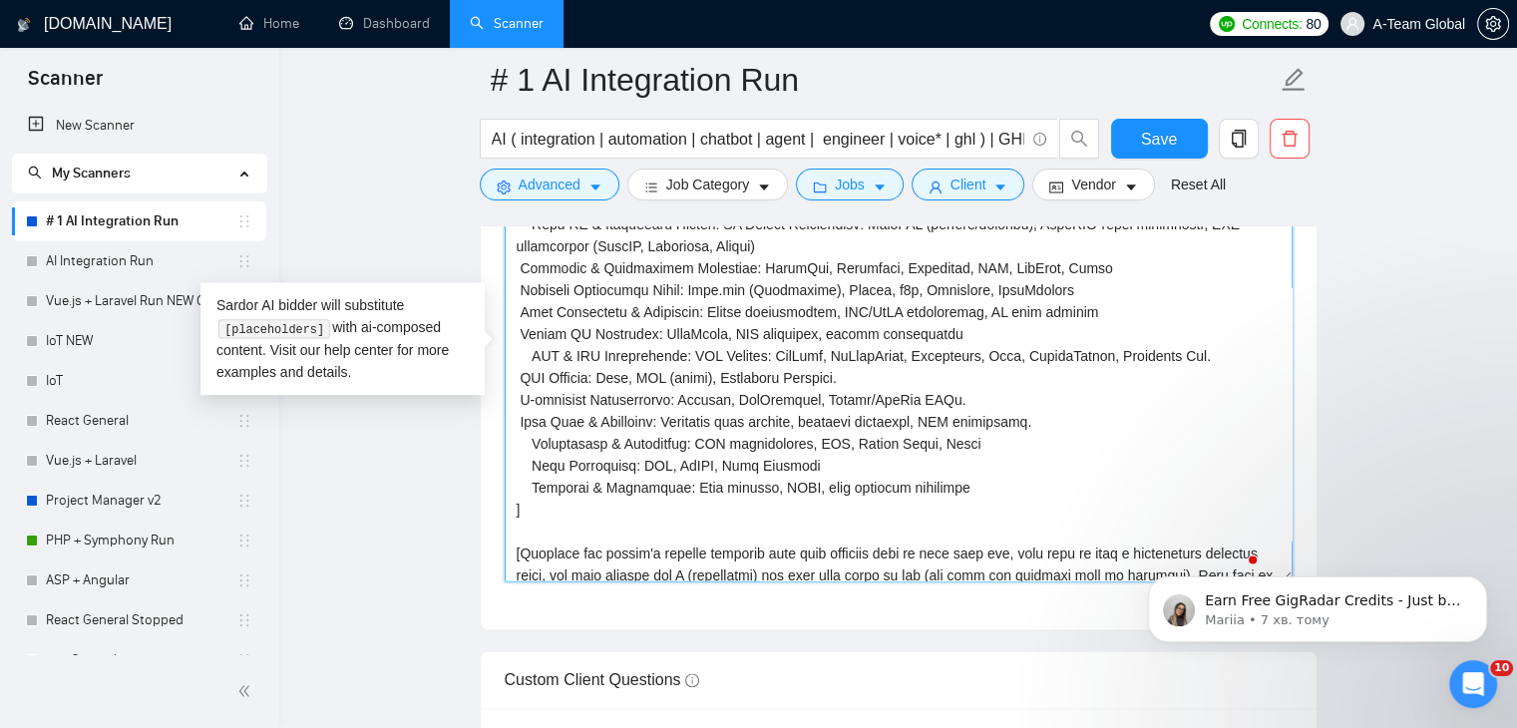
drag, startPoint x: 972, startPoint y: 446, endPoint x: 529, endPoint y: 434, distance: 443.1
click at [529, 434] on textarea "Cover letter template:" at bounding box center [899, 357] width 788 height 449
paste textarea "Business & Analytics Lead Management Automation – capture, nurture, re-engage. …"
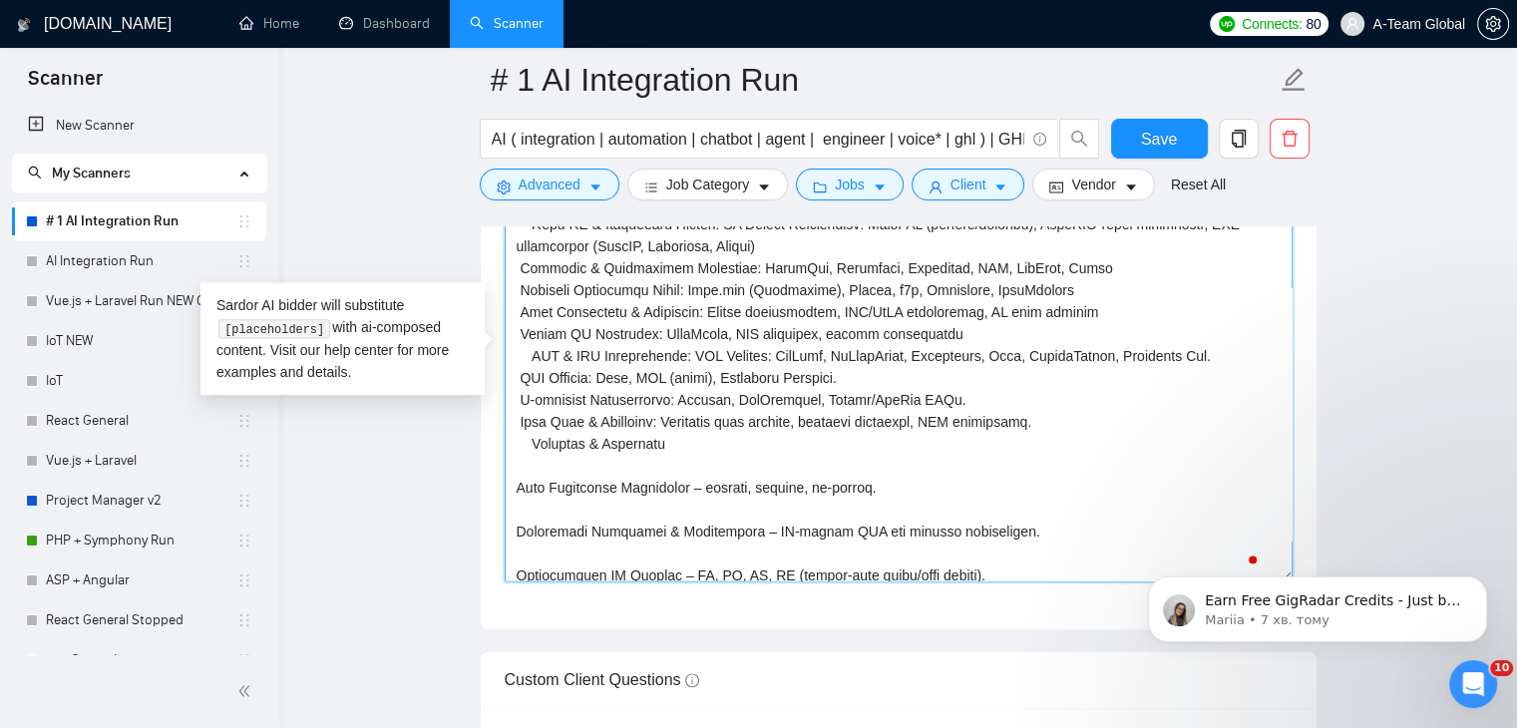
scroll to position [148, 0]
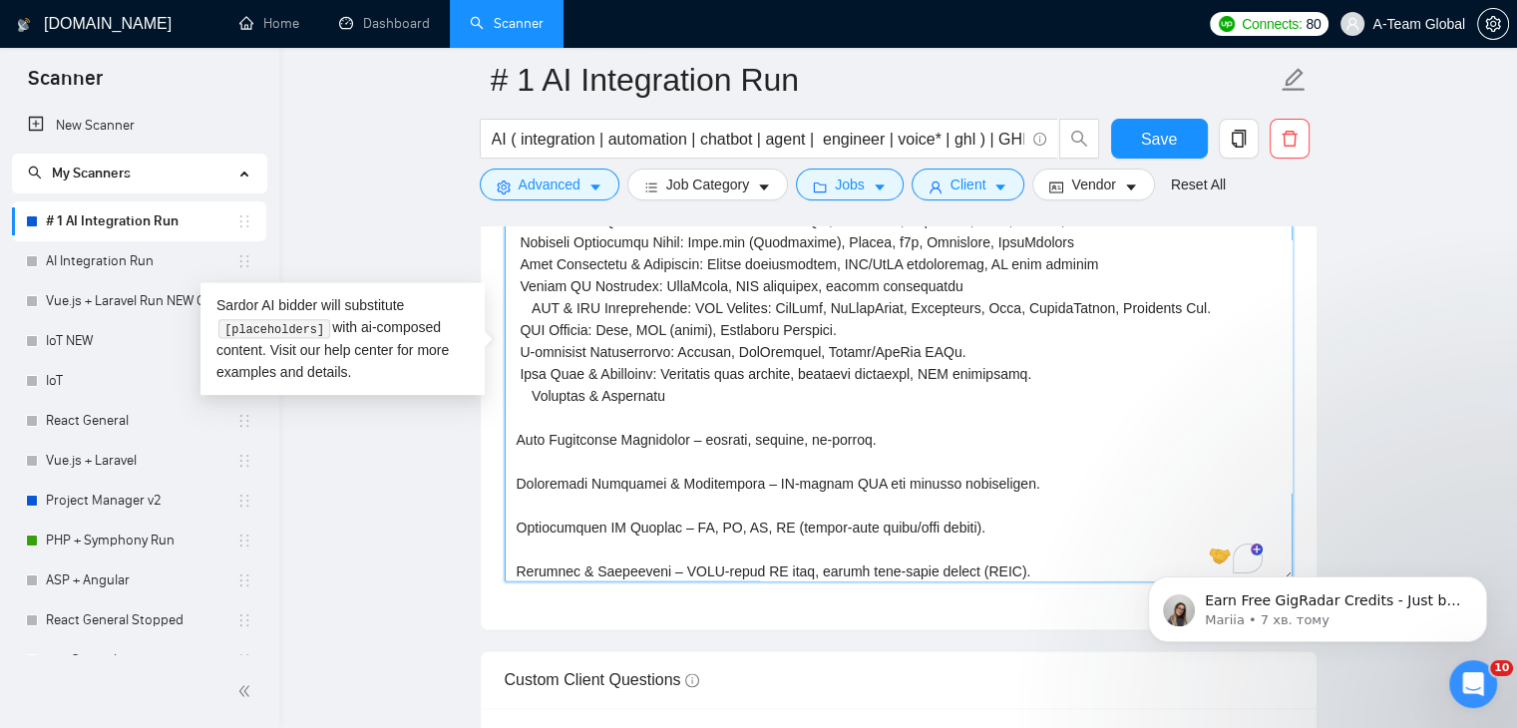
click at [684, 384] on textarea "Cover letter template:" at bounding box center [899, 357] width 788 height 449
click at [517, 441] on textarea "Cover letter template:" at bounding box center [899, 357] width 788 height 449
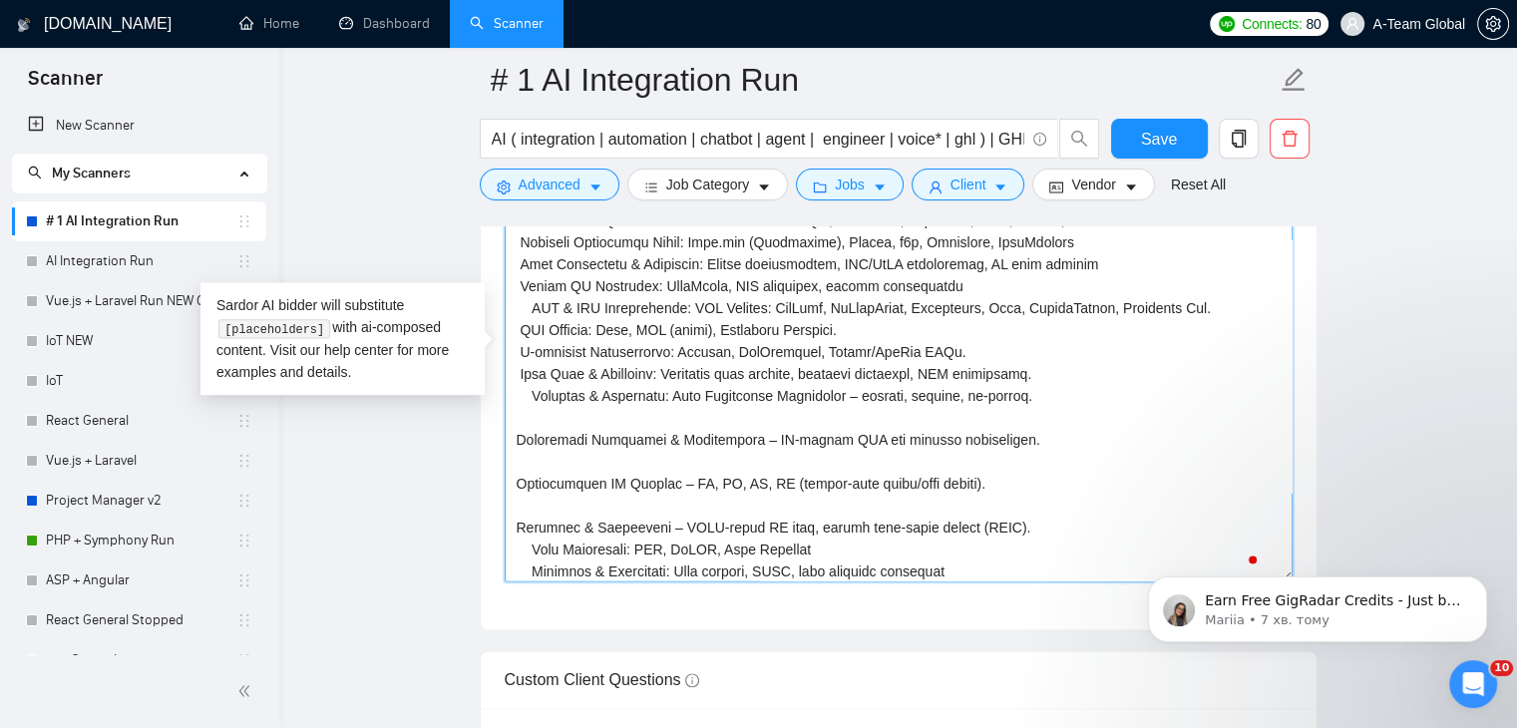
click at [519, 442] on textarea "Cover letter template:" at bounding box center [899, 357] width 788 height 449
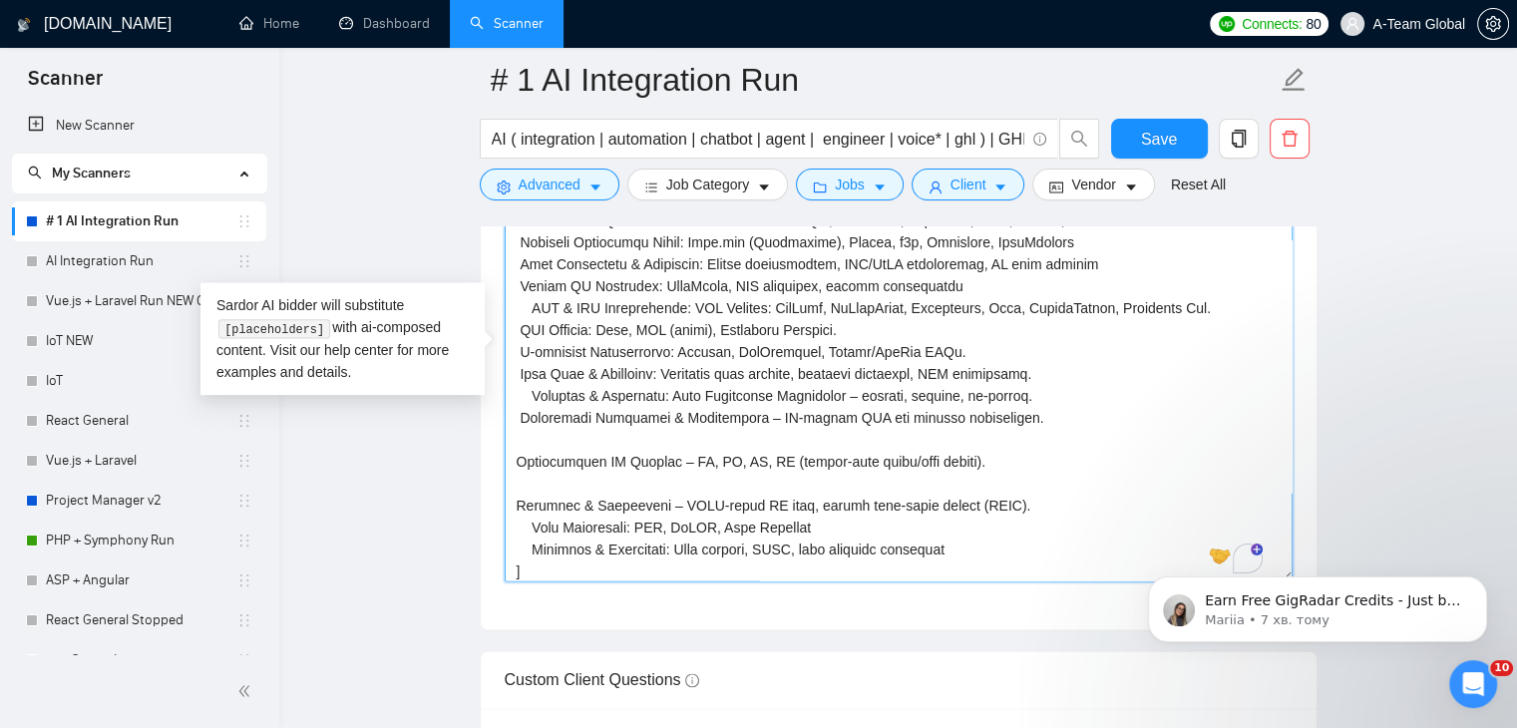
click at [513, 460] on textarea "Cover letter template:" at bounding box center [899, 357] width 788 height 449
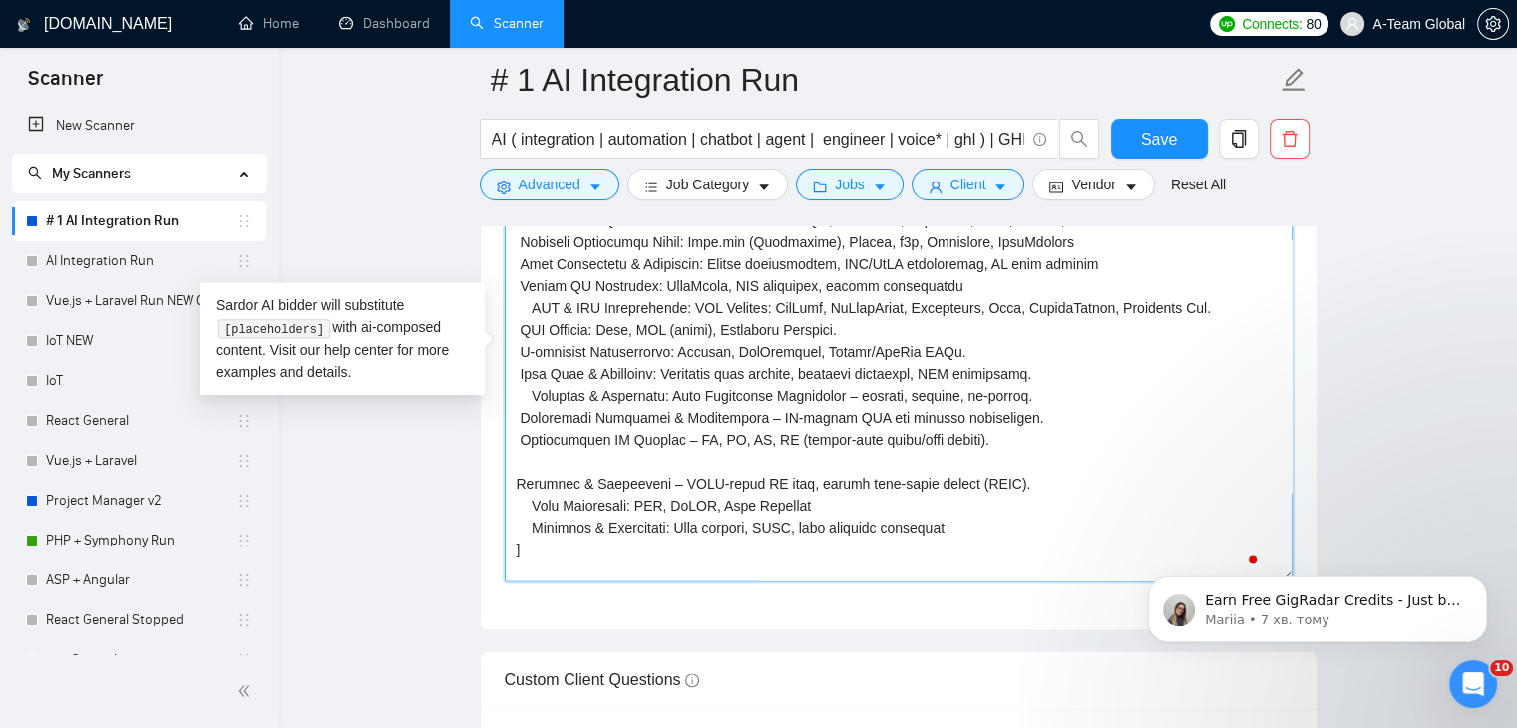
click at [515, 480] on textarea "Cover letter template:" at bounding box center [899, 357] width 788 height 449
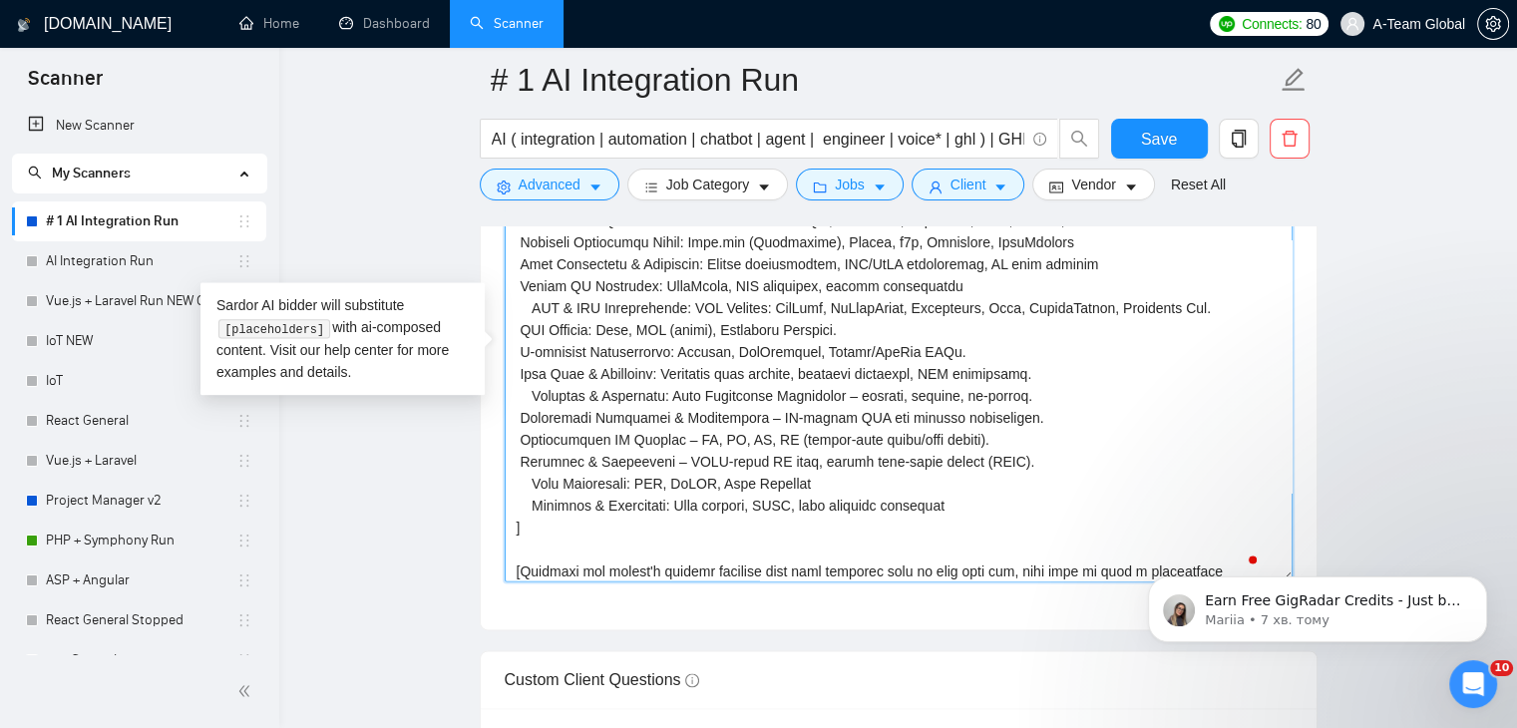
click at [792, 489] on textarea "Cover letter template:" at bounding box center [899, 357] width 788 height 449
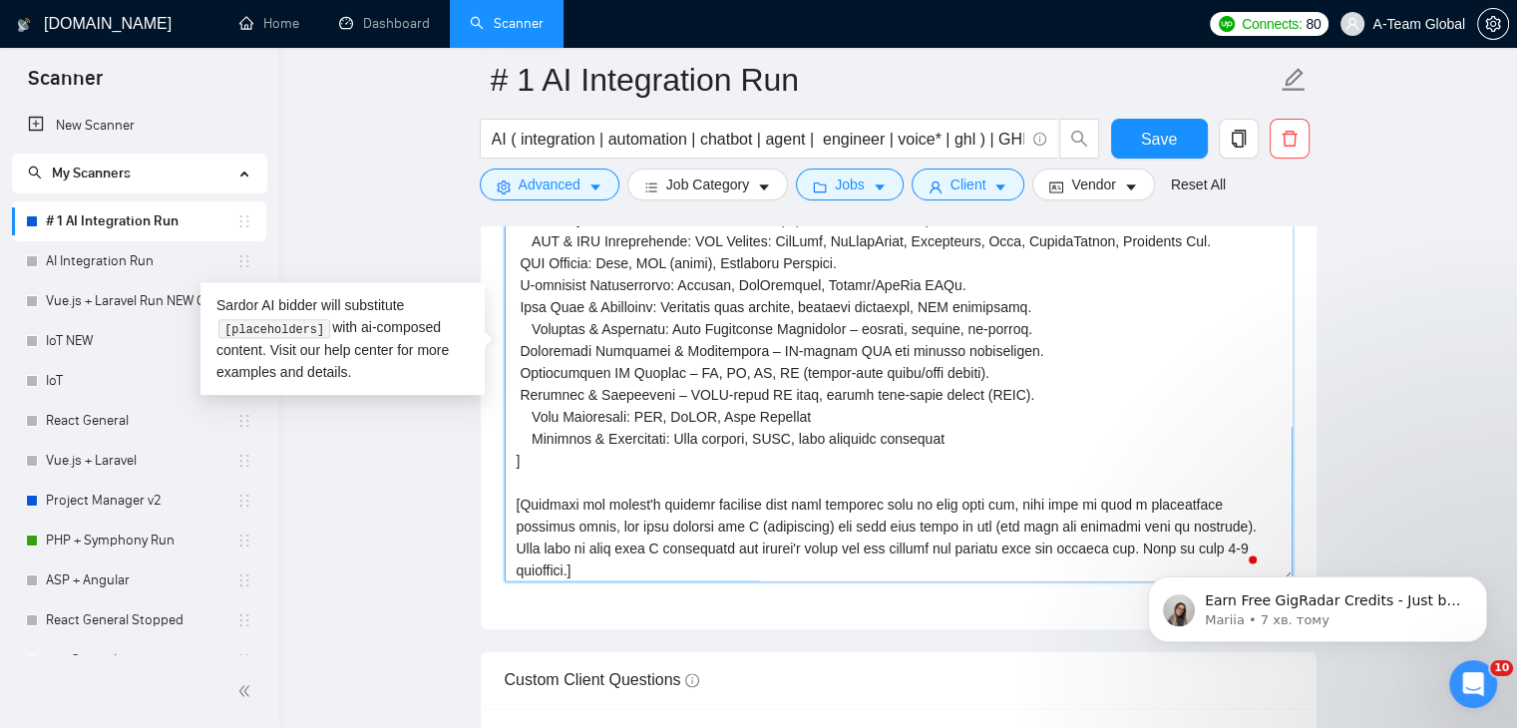
scroll to position [247, 0]
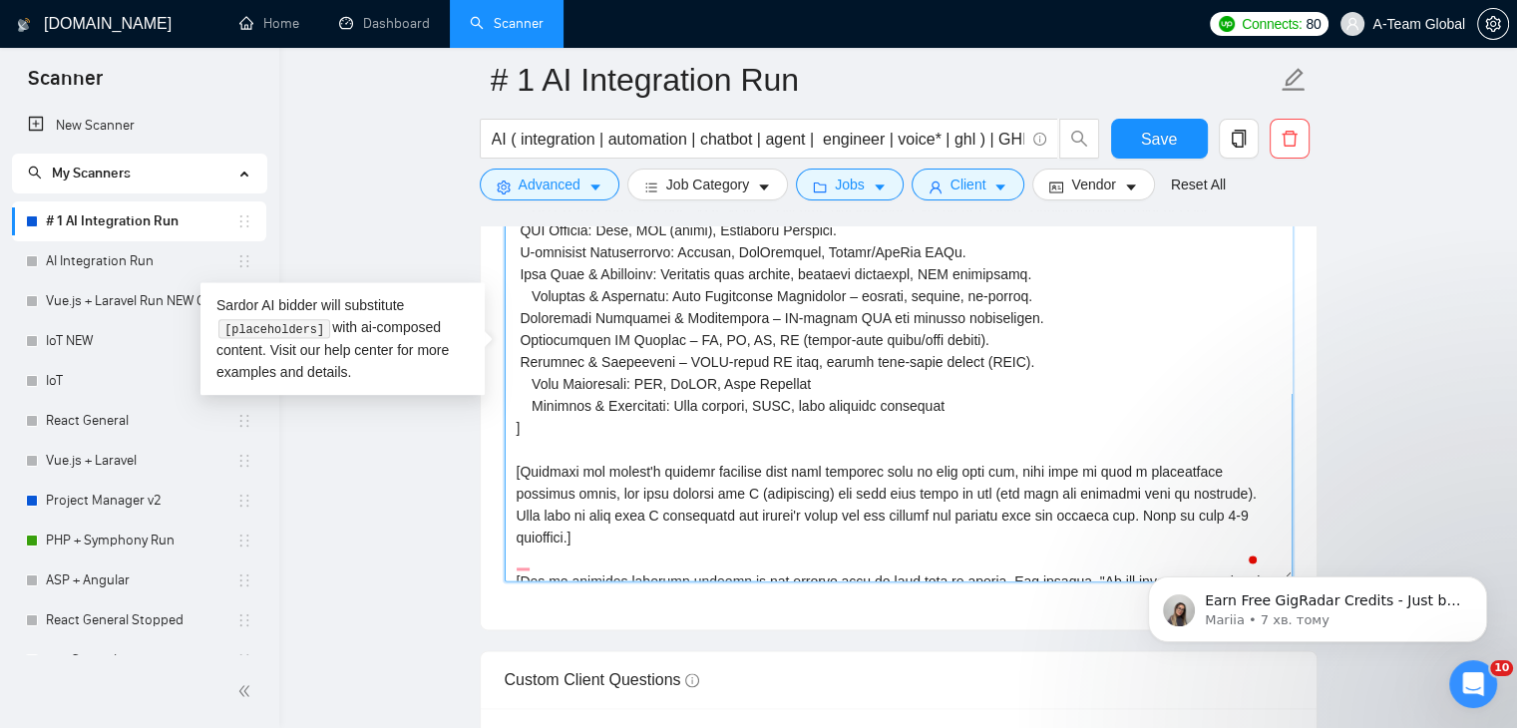
drag, startPoint x: 527, startPoint y: 478, endPoint x: 514, endPoint y: 428, distance: 51.5
click at [514, 428] on textarea "Cover letter template:" at bounding box center [899, 357] width 788 height 449
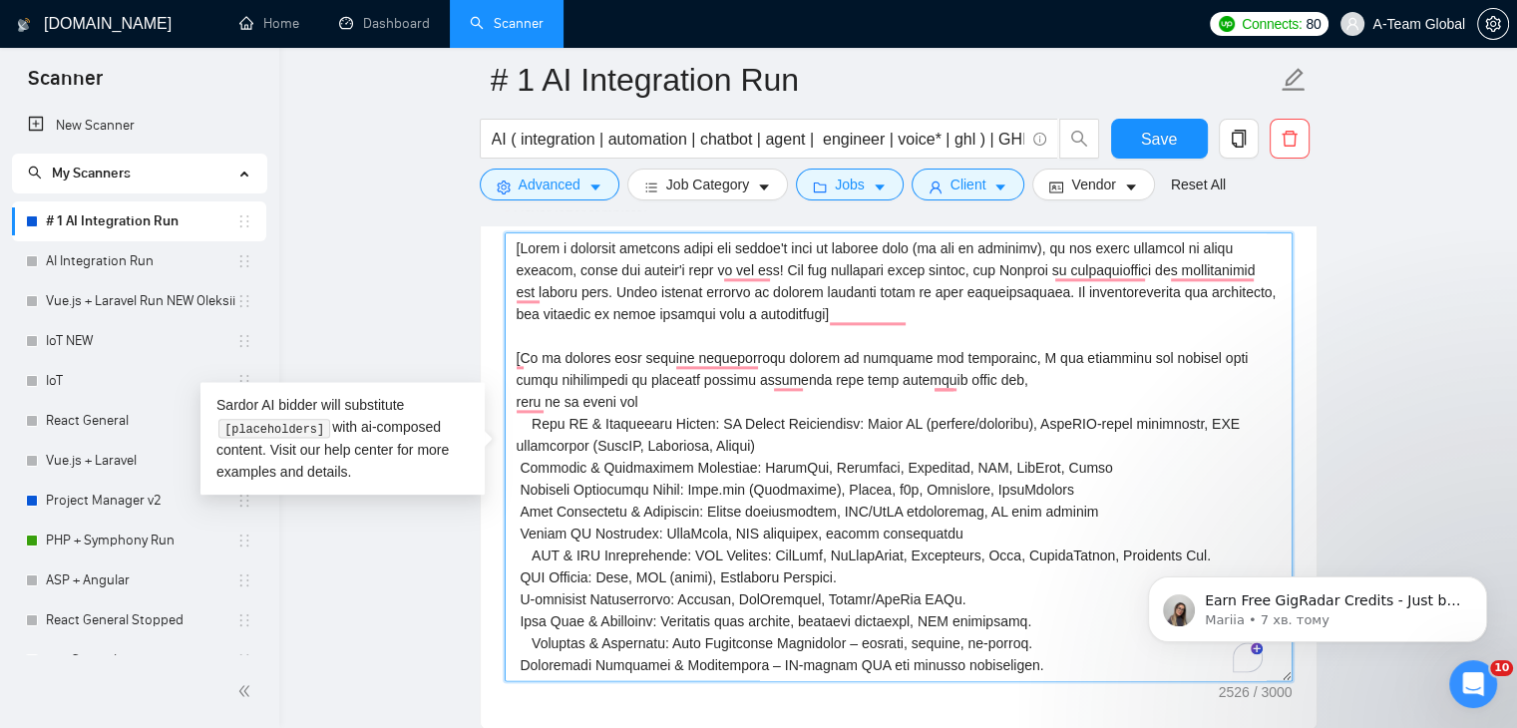
scroll to position [70, 0]
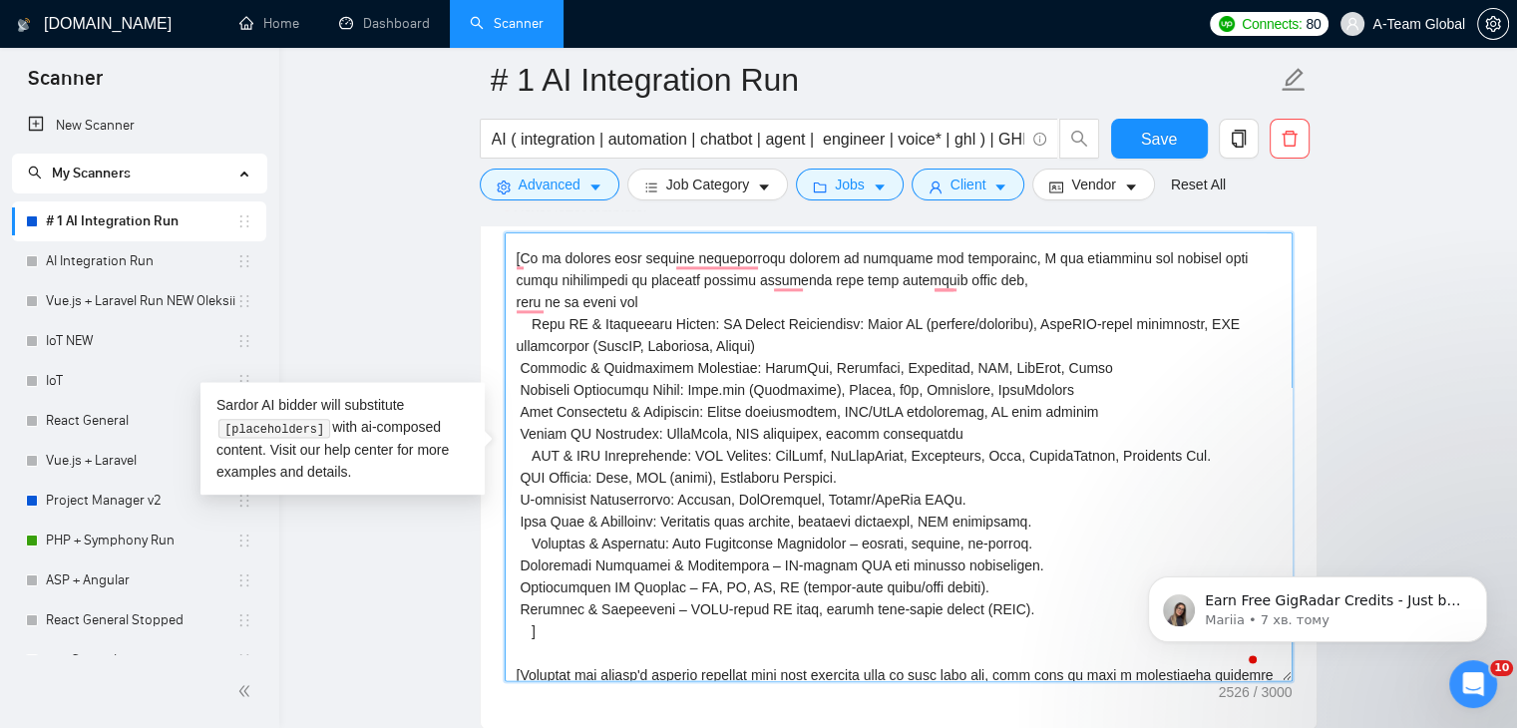
type textarea "[Write a personal greeting using the client's name or company name (if any is p…"
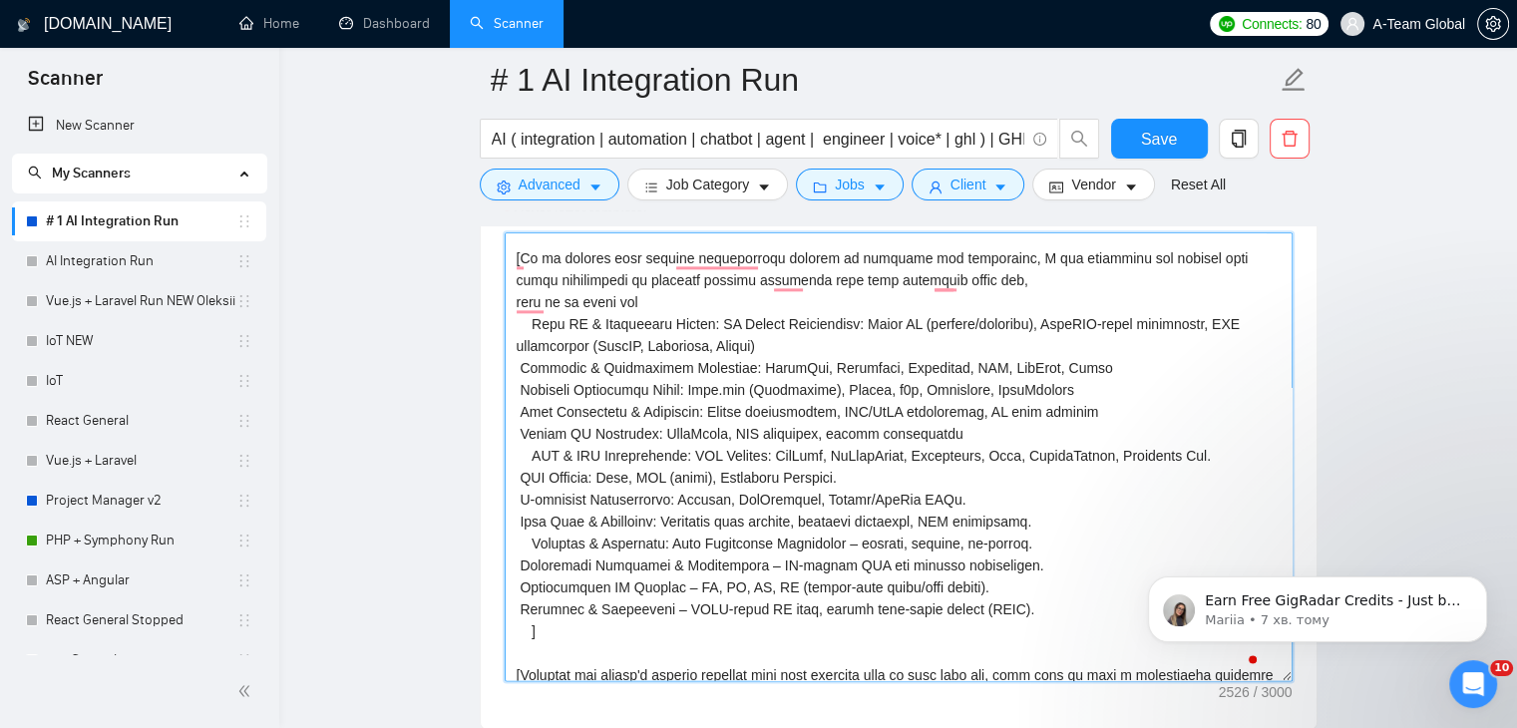
click at [1140, 507] on textarea "Cover letter template:" at bounding box center [899, 456] width 788 height 449
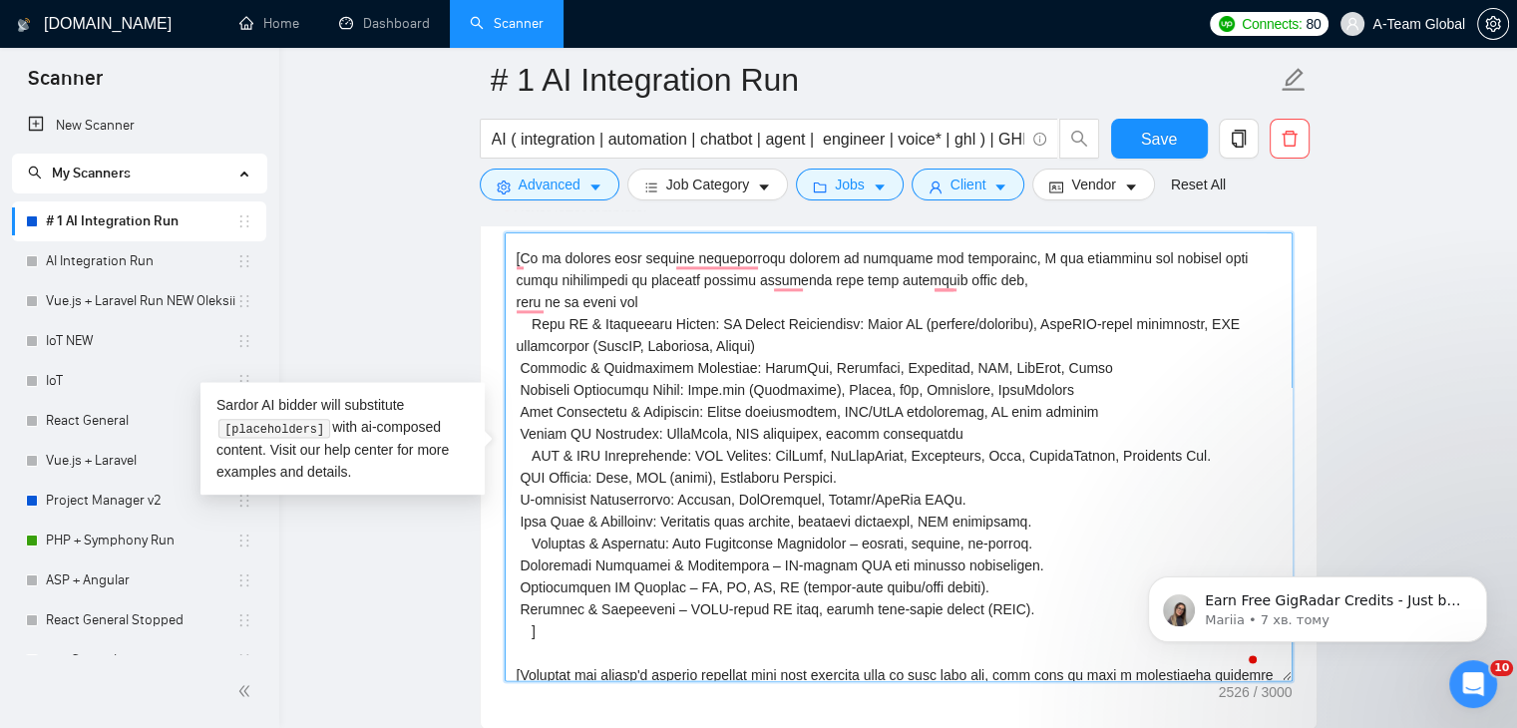
click at [856, 600] on textarea "Cover letter template:" at bounding box center [899, 456] width 788 height 449
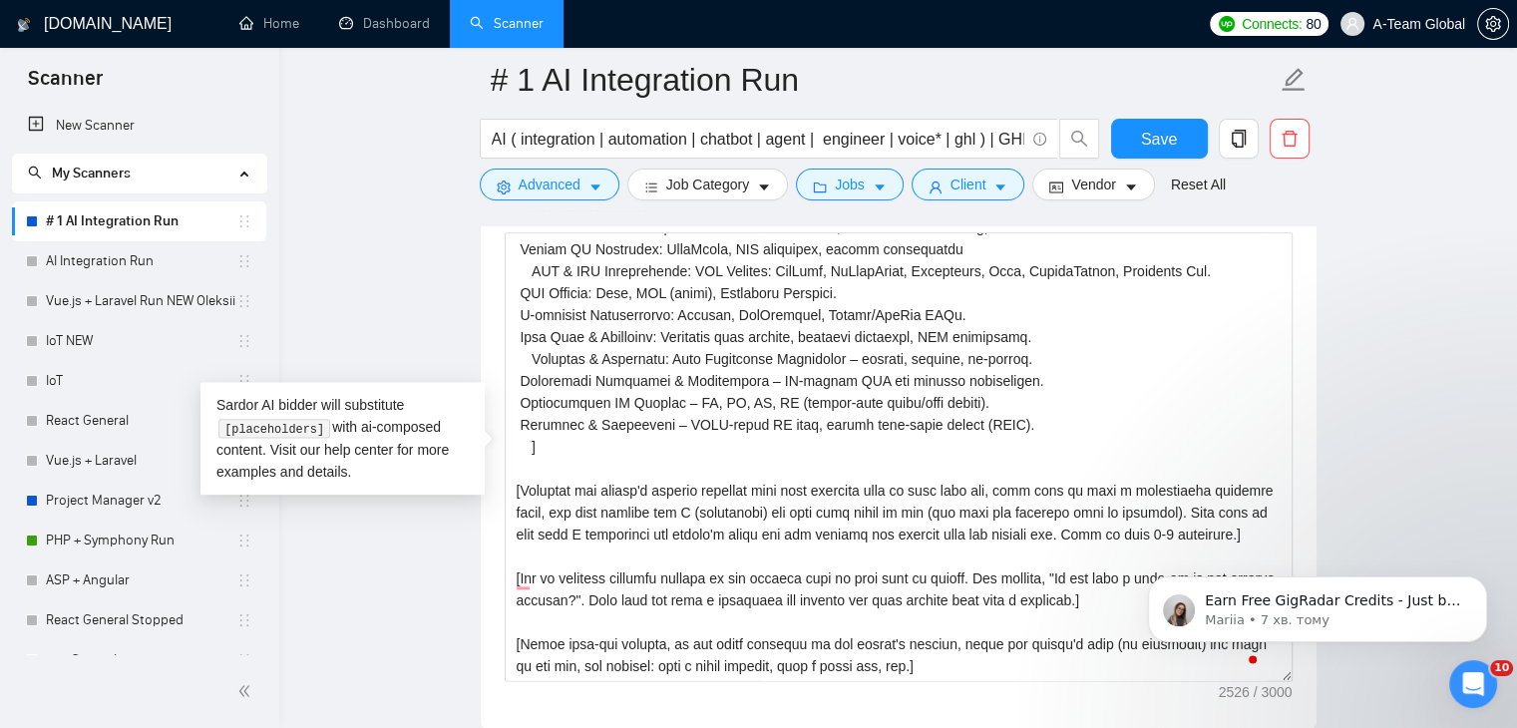
click at [1376, 441] on main "# 1 AI Integration Run AI ( integration | automation | chatbot | agent | engine…" at bounding box center [898, 579] width 1174 height 5836
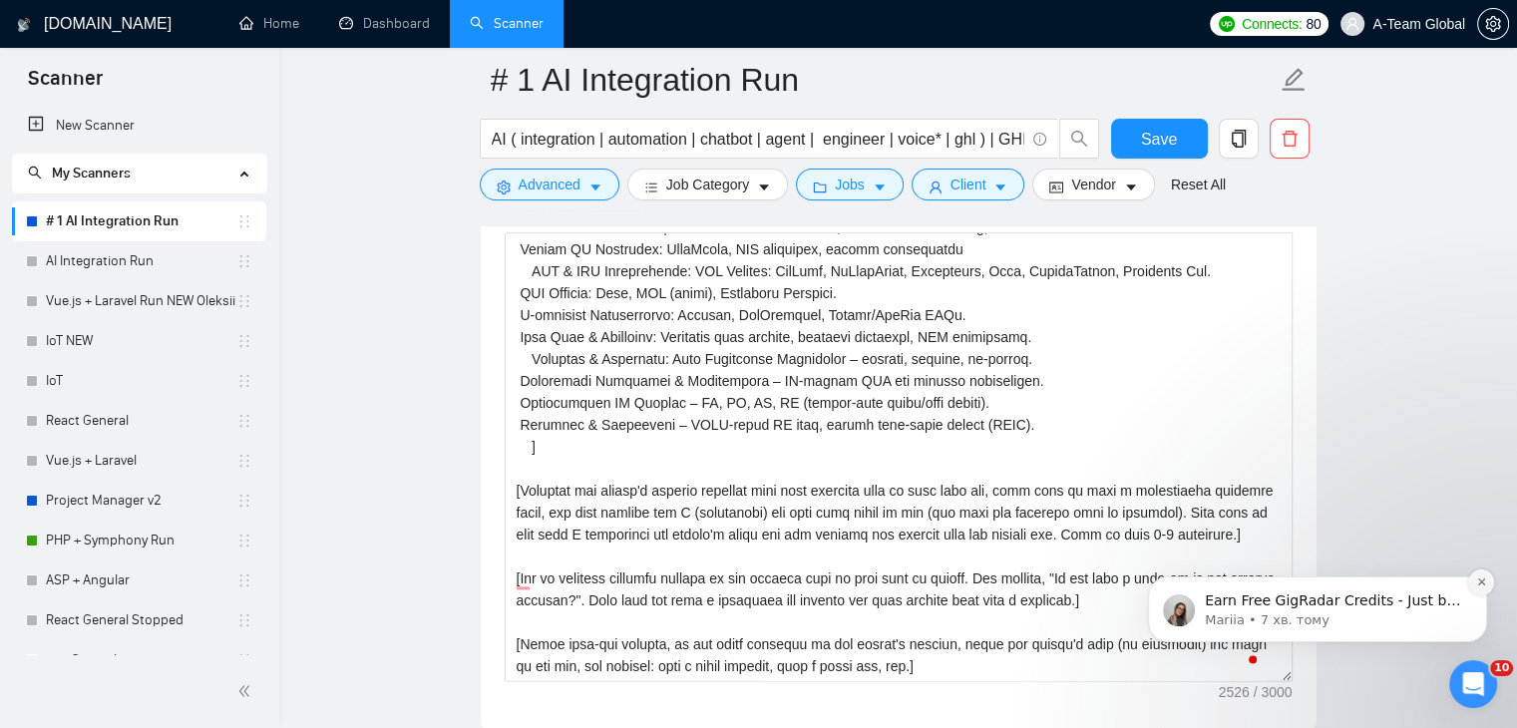
click at [1481, 582] on icon "Dismiss notification" at bounding box center [1481, 582] width 7 height 7
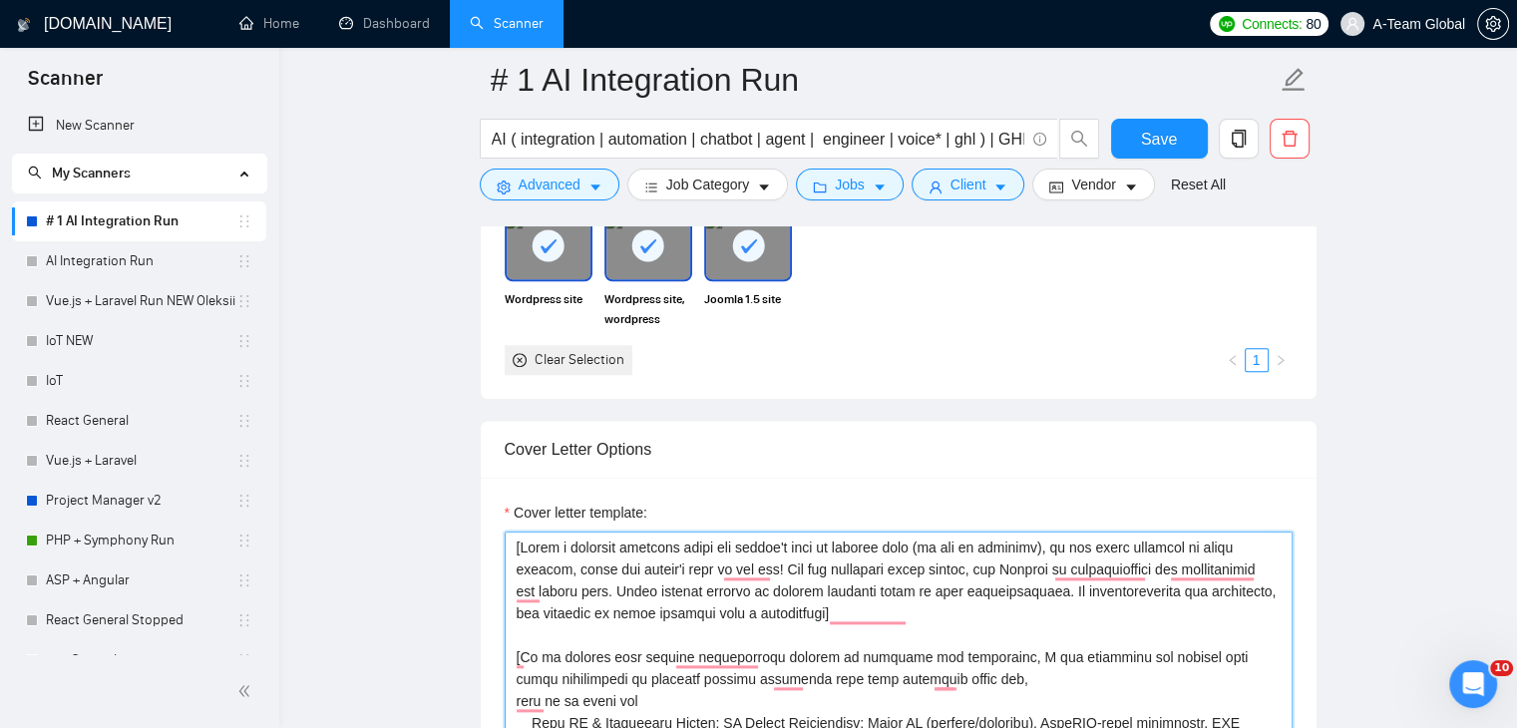
drag, startPoint x: 910, startPoint y: 565, endPoint x: 512, endPoint y: 521, distance: 400.5
click at [512, 521] on div "Cover letter template:" at bounding box center [899, 741] width 788 height 479
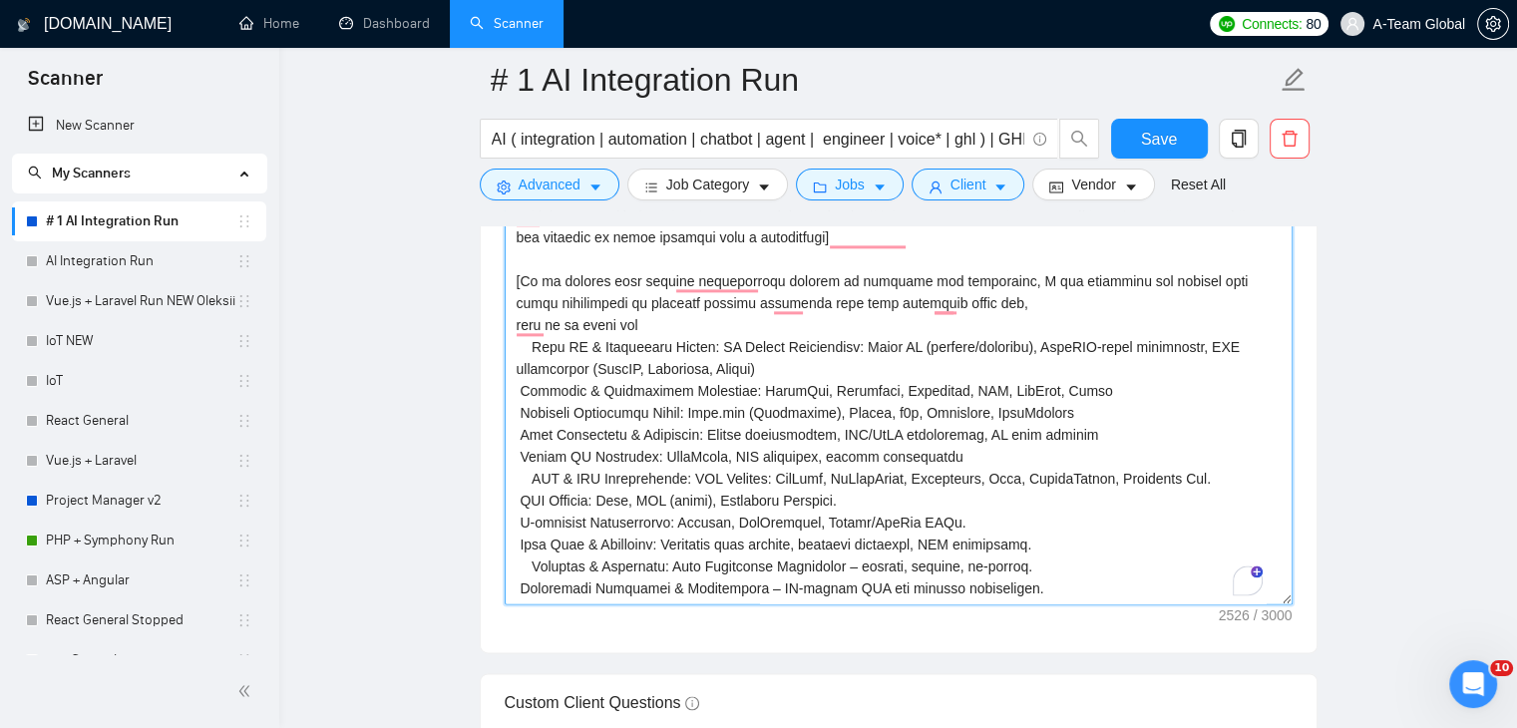
scroll to position [2518, 0]
